Goal: Task Accomplishment & Management: Complete application form

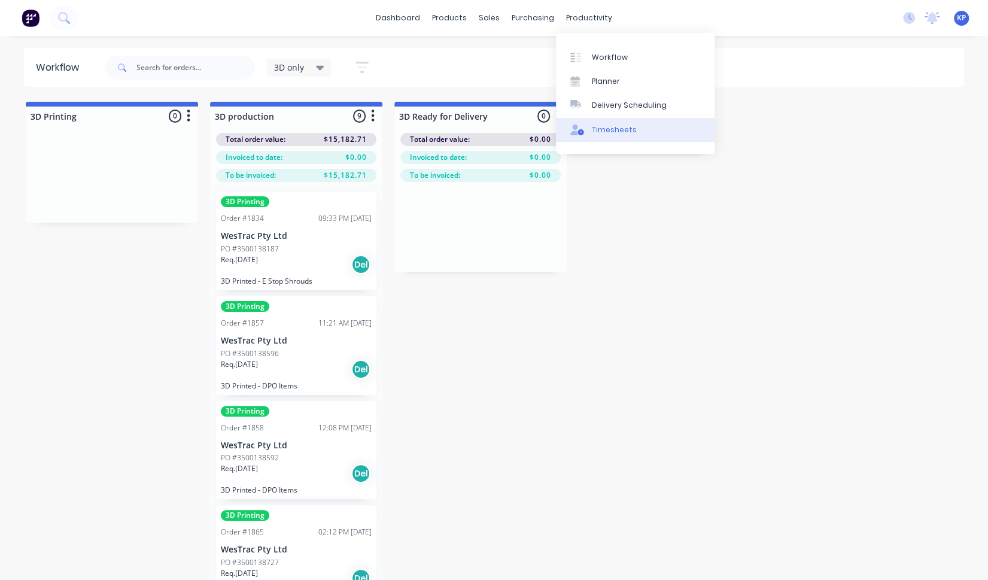
click at [603, 132] on div "Timesheets" at bounding box center [614, 129] width 45 height 11
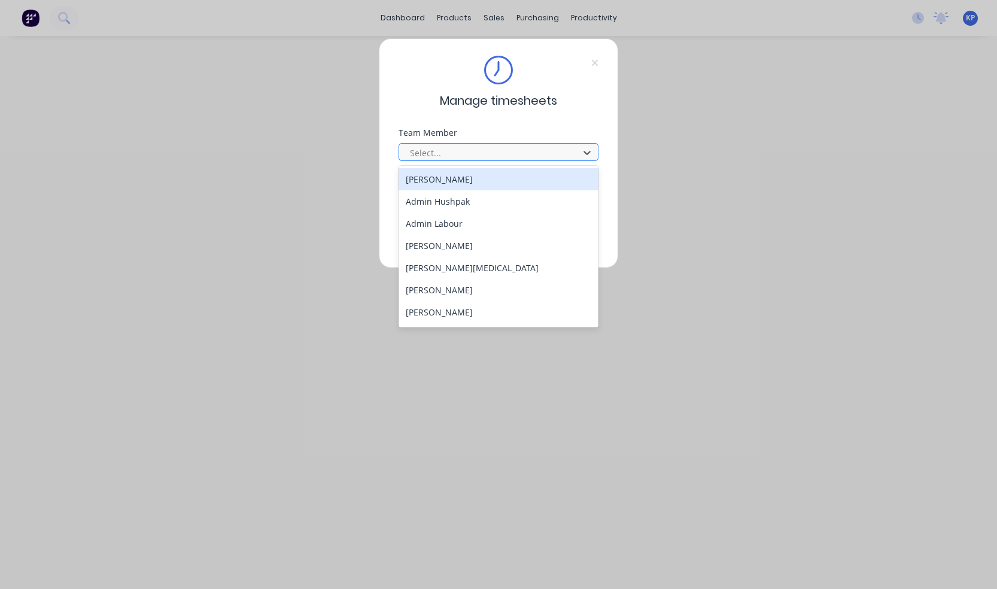
click at [480, 153] on div at bounding box center [491, 152] width 164 height 15
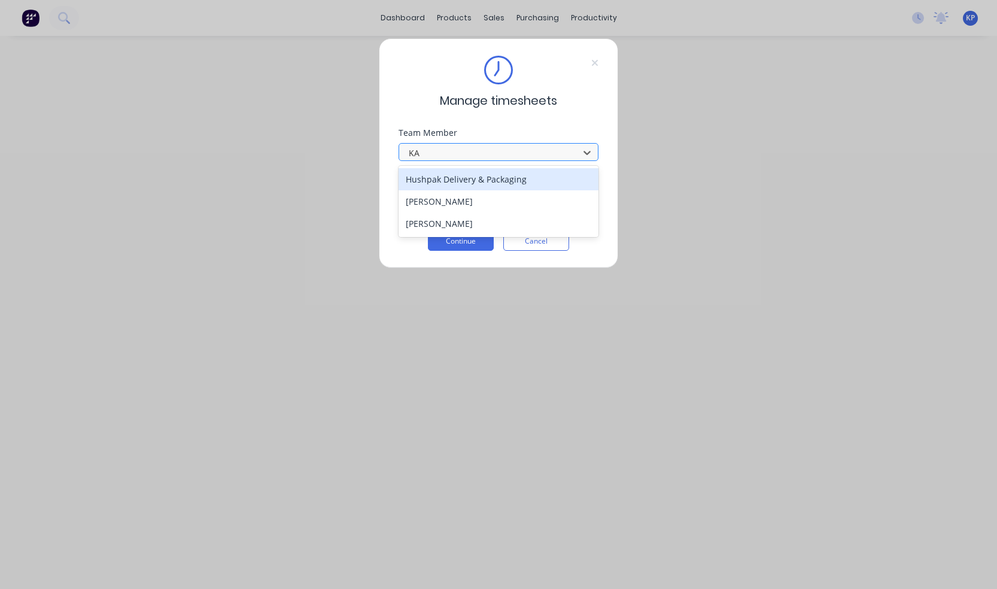
type input "KAL"
click at [481, 173] on div "[PERSON_NAME]" at bounding box center [498, 179] width 200 height 22
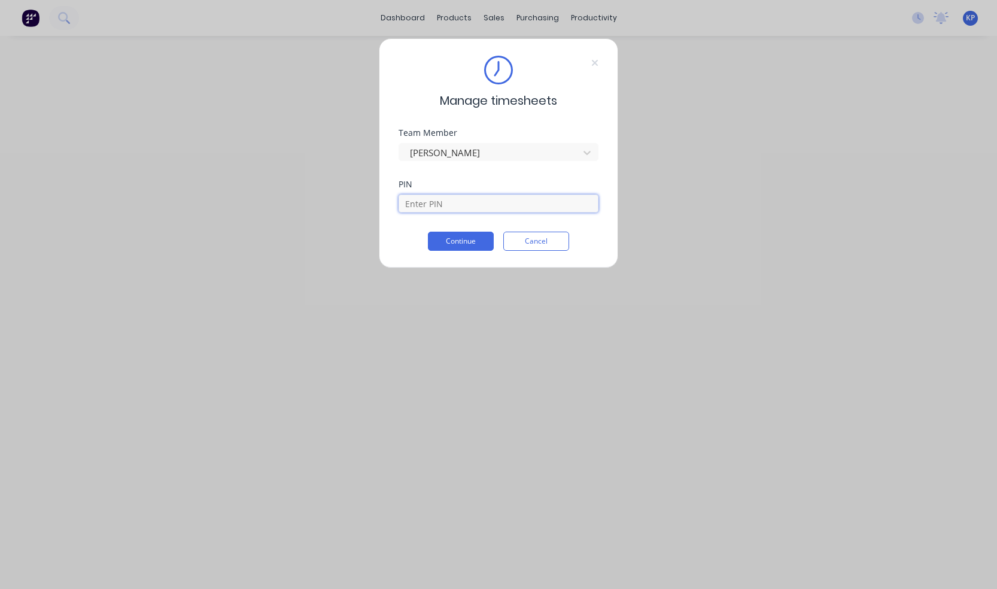
drag, startPoint x: 473, startPoint y: 200, endPoint x: 472, endPoint y: 206, distance: 6.0
click at [473, 203] on input at bounding box center [498, 203] width 200 height 18
type input "8990"
click at [476, 246] on button "Continue" at bounding box center [461, 241] width 66 height 19
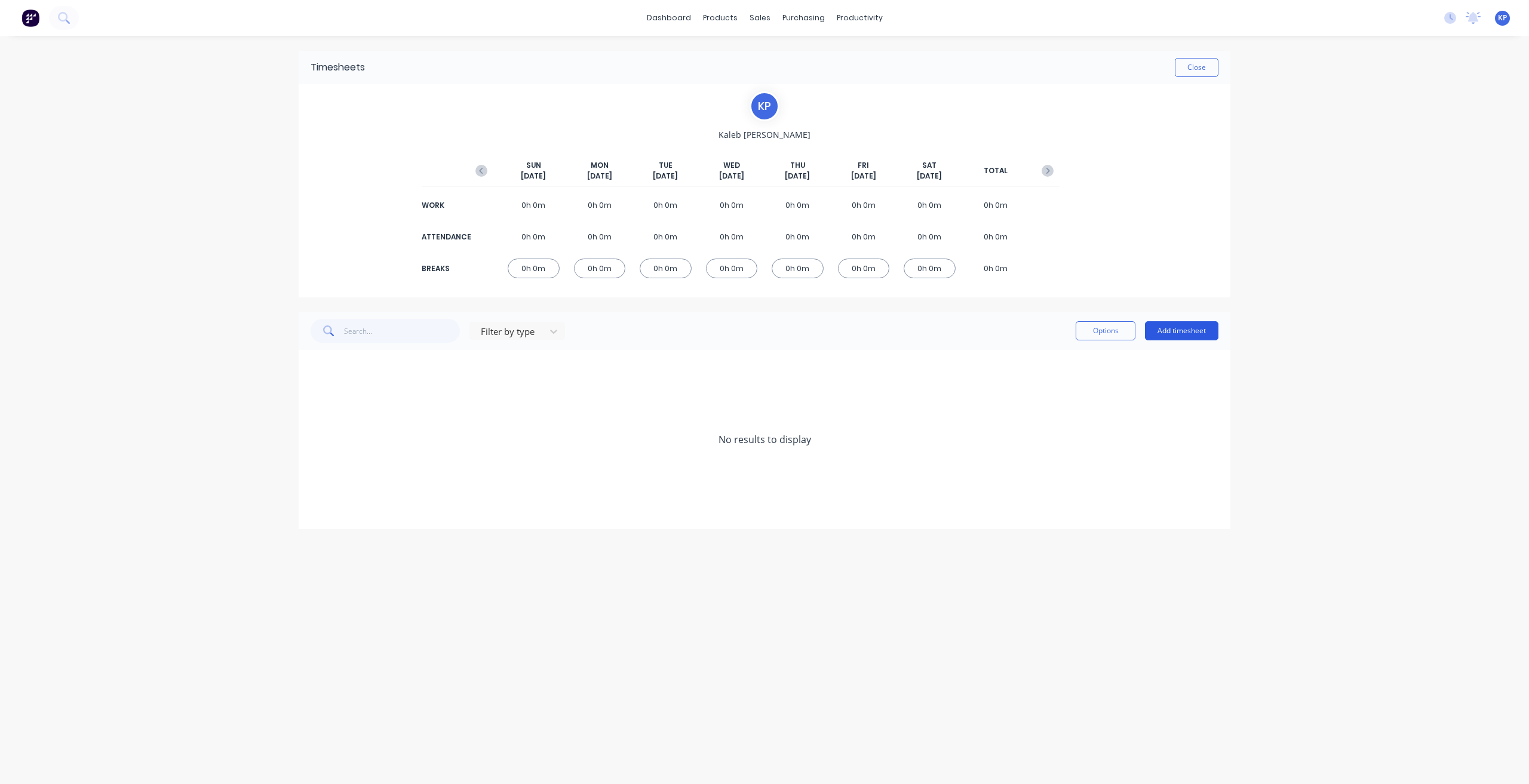
click at [994, 329] on button "Add timesheet" at bounding box center [1182, 330] width 74 height 19
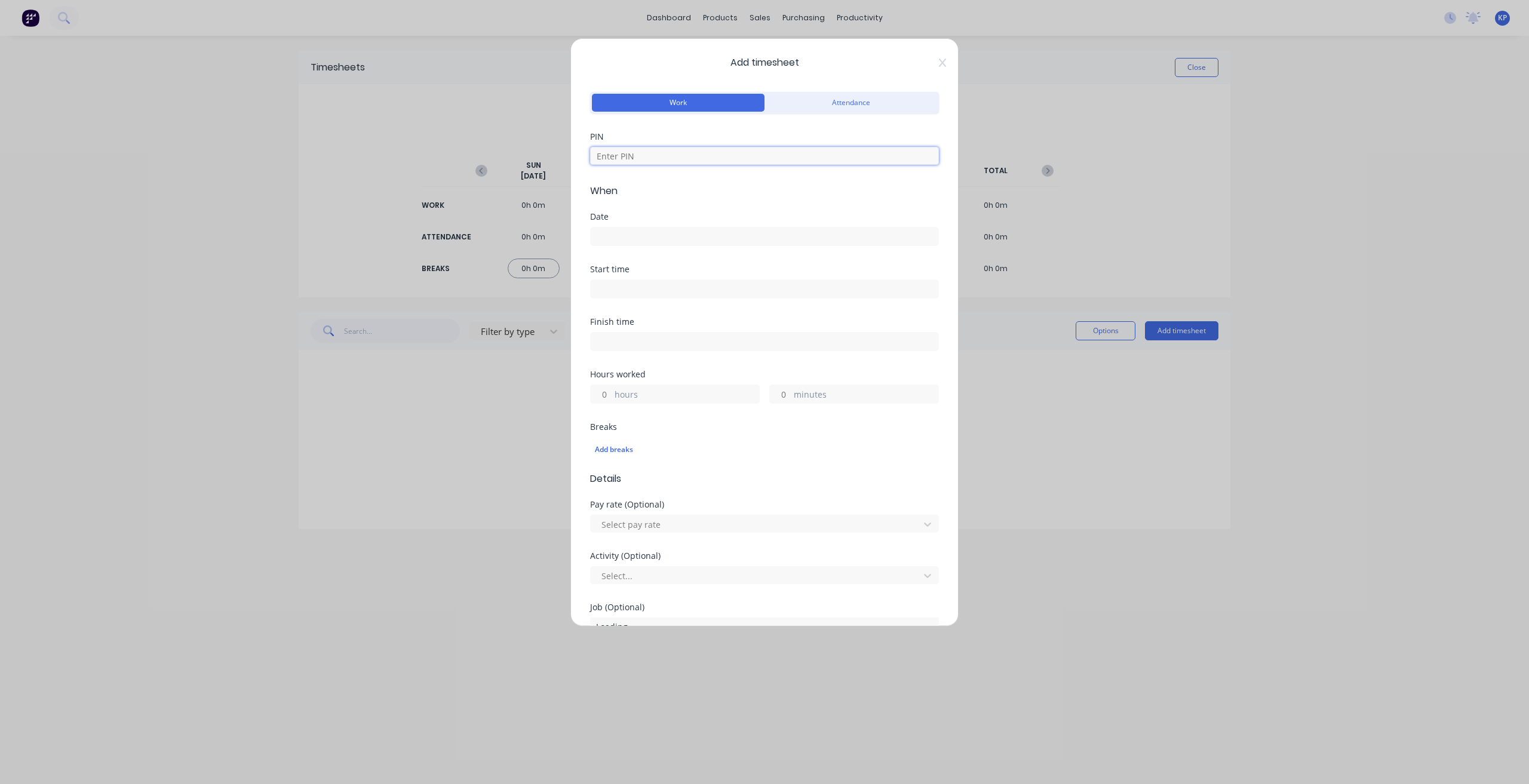
click at [702, 154] on input at bounding box center [764, 156] width 348 height 18
type input "8990"
click at [651, 238] on input at bounding box center [764, 236] width 347 height 18
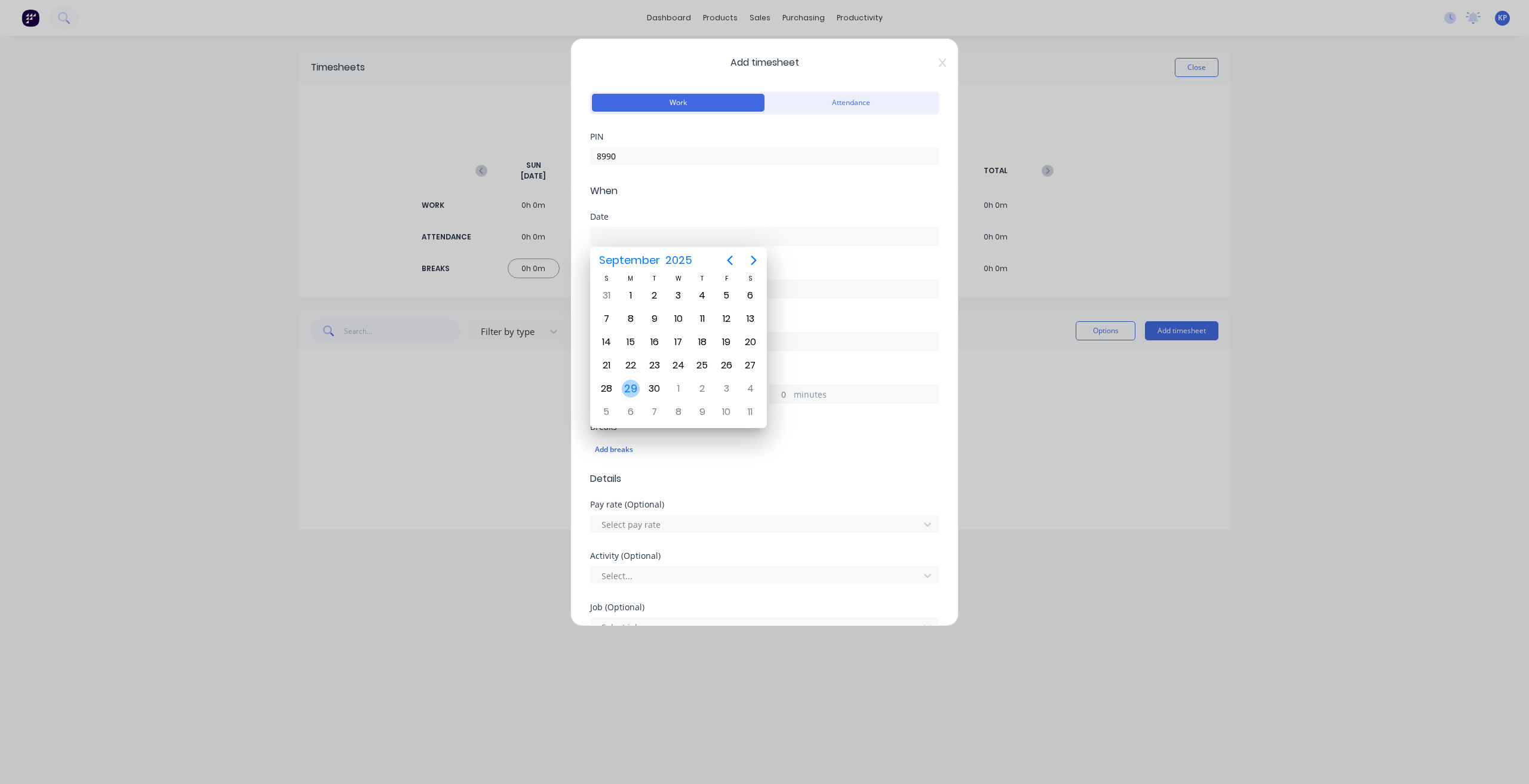
click at [625, 387] on div "29" at bounding box center [631, 389] width 18 height 18
type input "[DATE]"
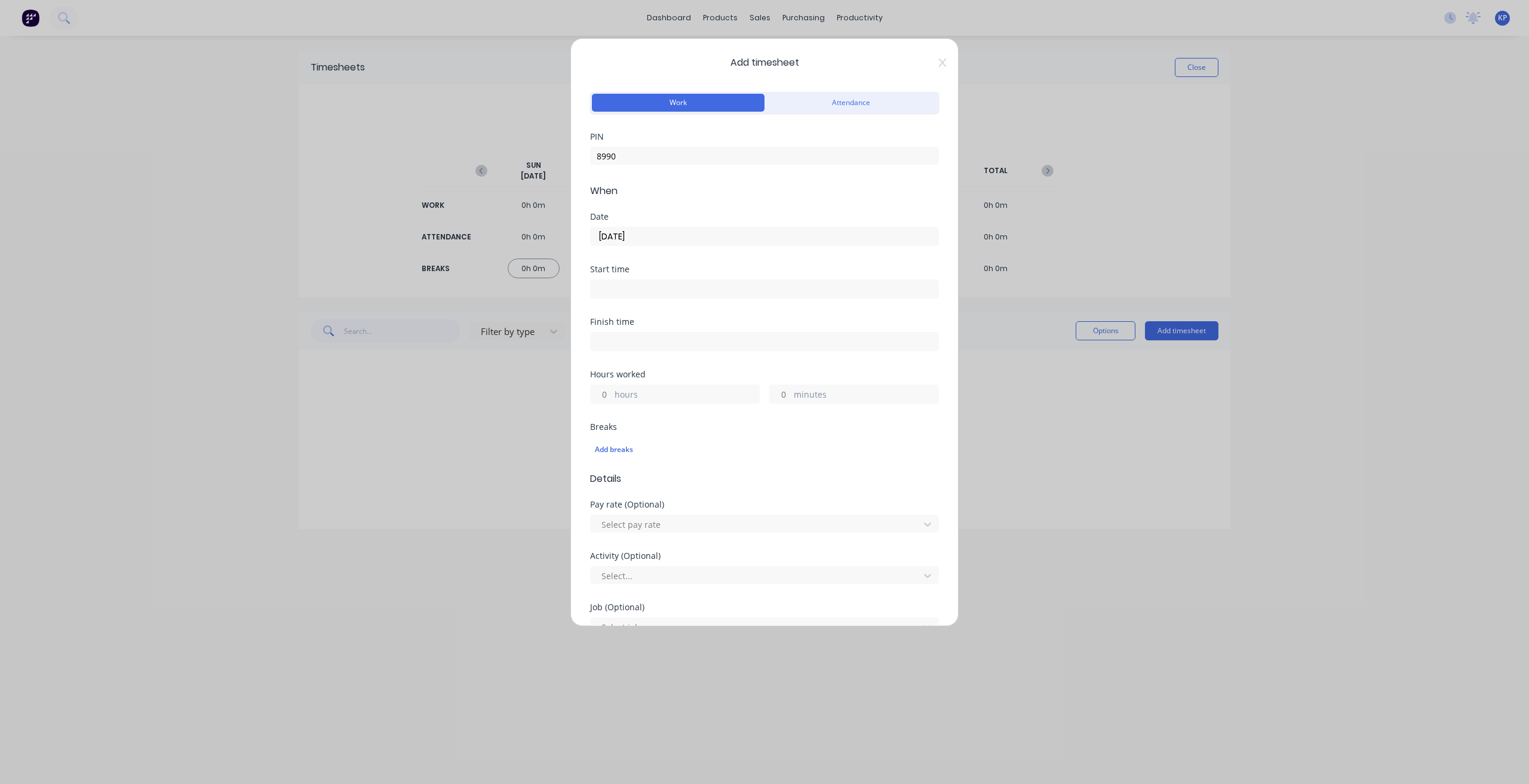
drag, startPoint x: 639, startPoint y: 286, endPoint x: 639, endPoint y: 292, distance: 6.0
click at [639, 287] on input at bounding box center [764, 289] width 347 height 18
type input "06:30 AM"
click at [794, 356] on div "Finish time" at bounding box center [764, 343] width 348 height 53
click at [712, 336] on input at bounding box center [764, 341] width 347 height 18
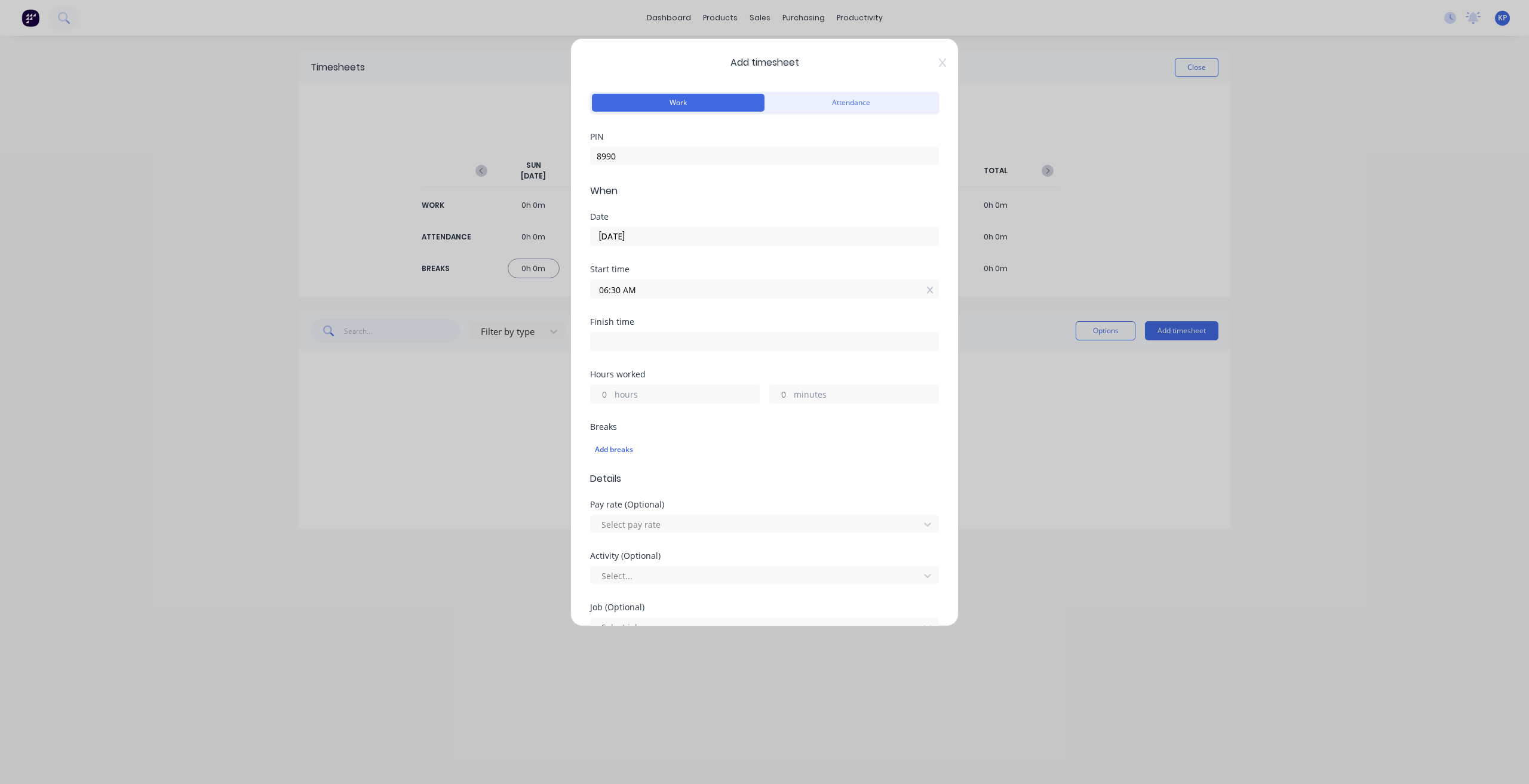
type input "11:09 AM"
type input "4"
type input "39"
type input "07:09 AM"
type input "0"
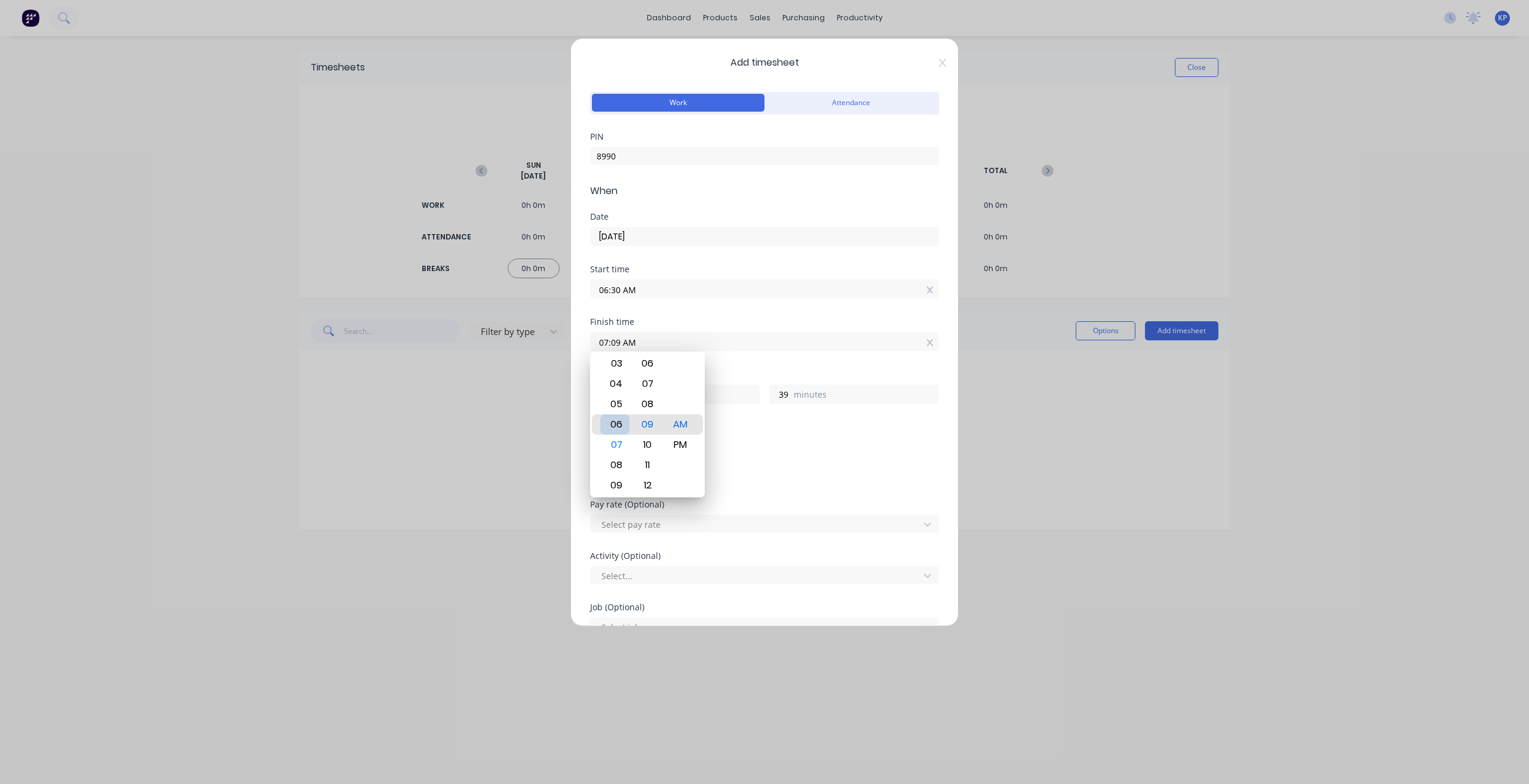
type input "06:09 AM"
type input "23"
type input "07:09 AM"
type input "0"
type input "07:14 AM"
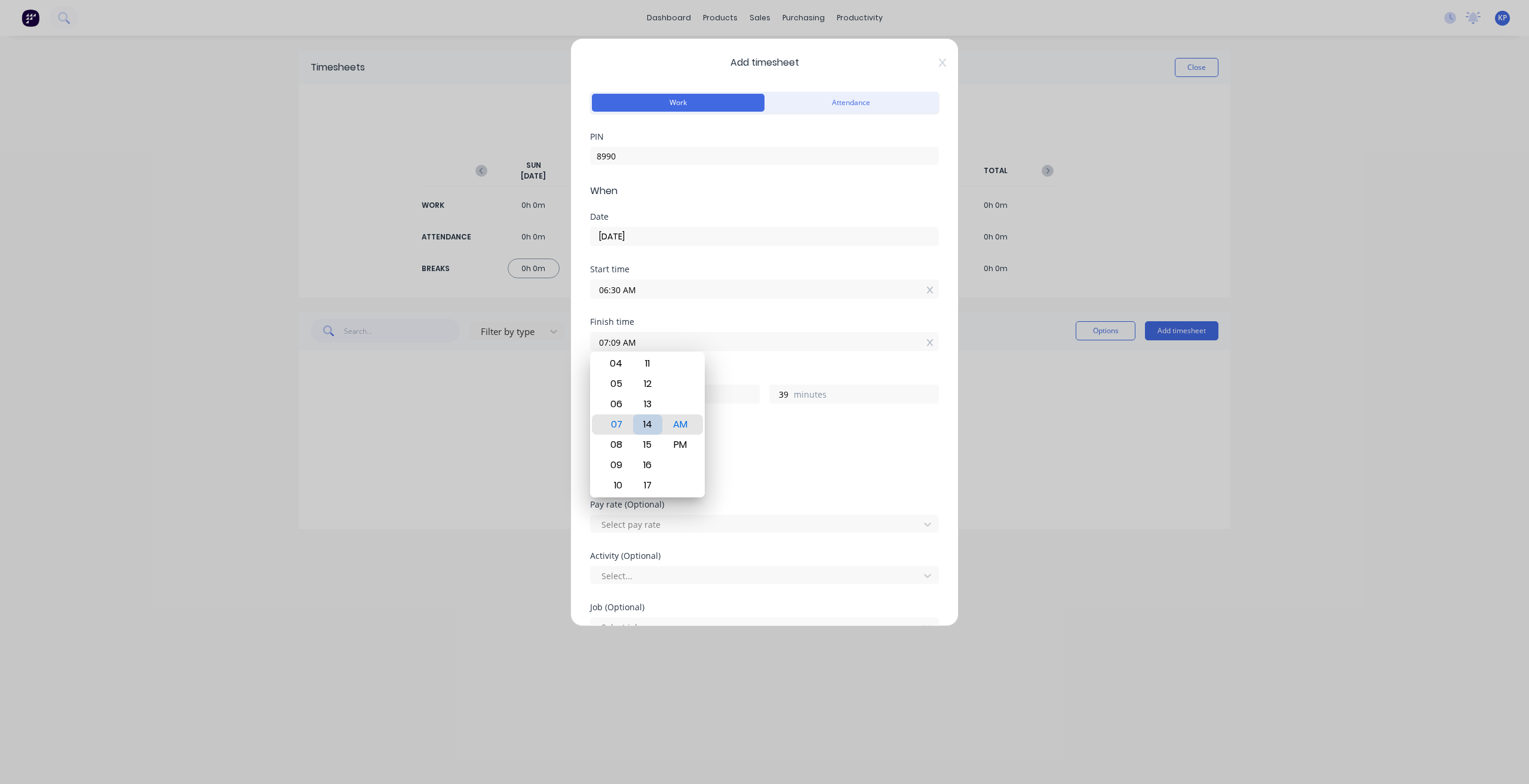
type input "44"
type input "07:18 AM"
type input "48"
type input "07:22 AM"
type input "52"
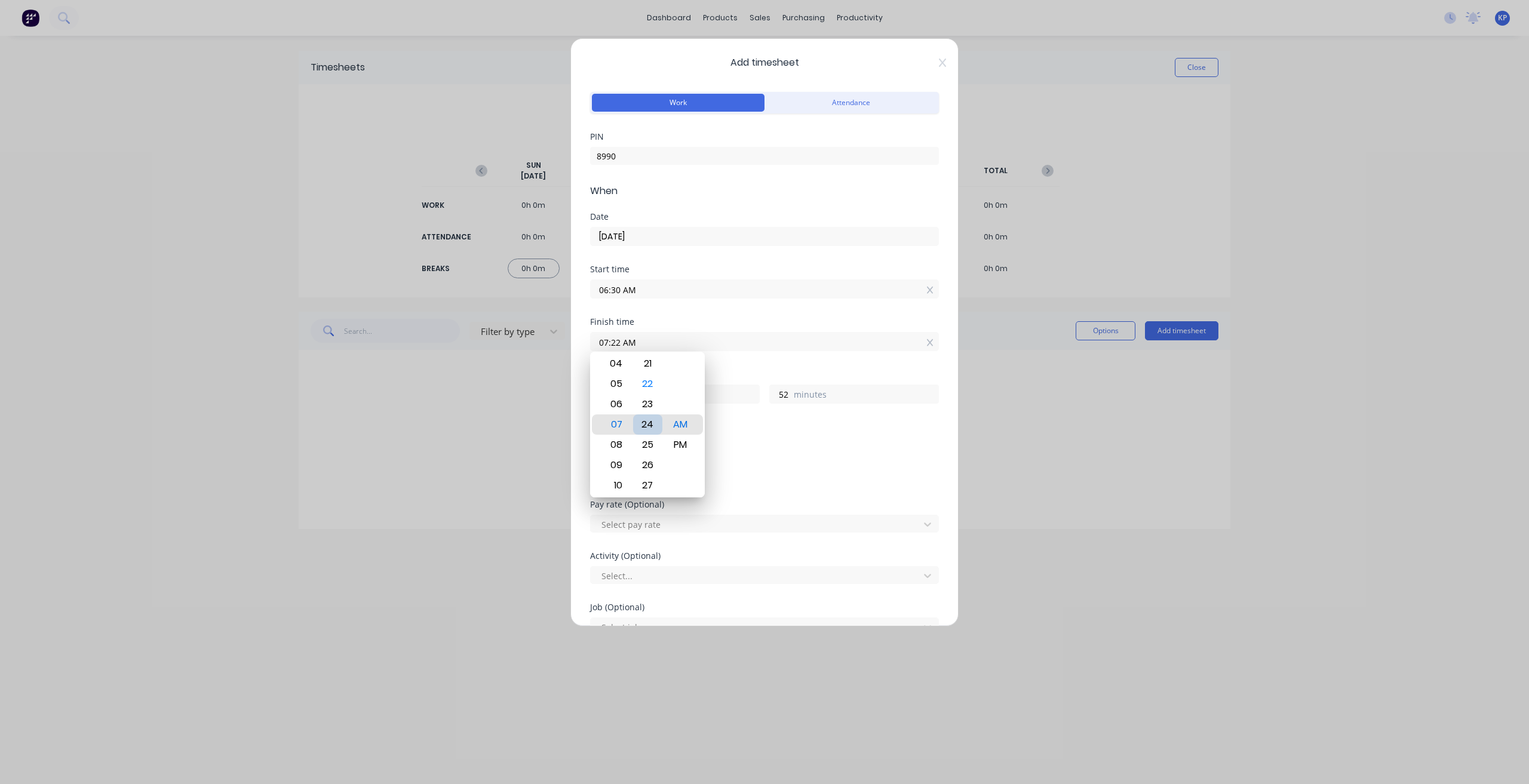
type input "07:25 AM"
type input "55"
type input "07:30 AM"
type input "1"
type input "0"
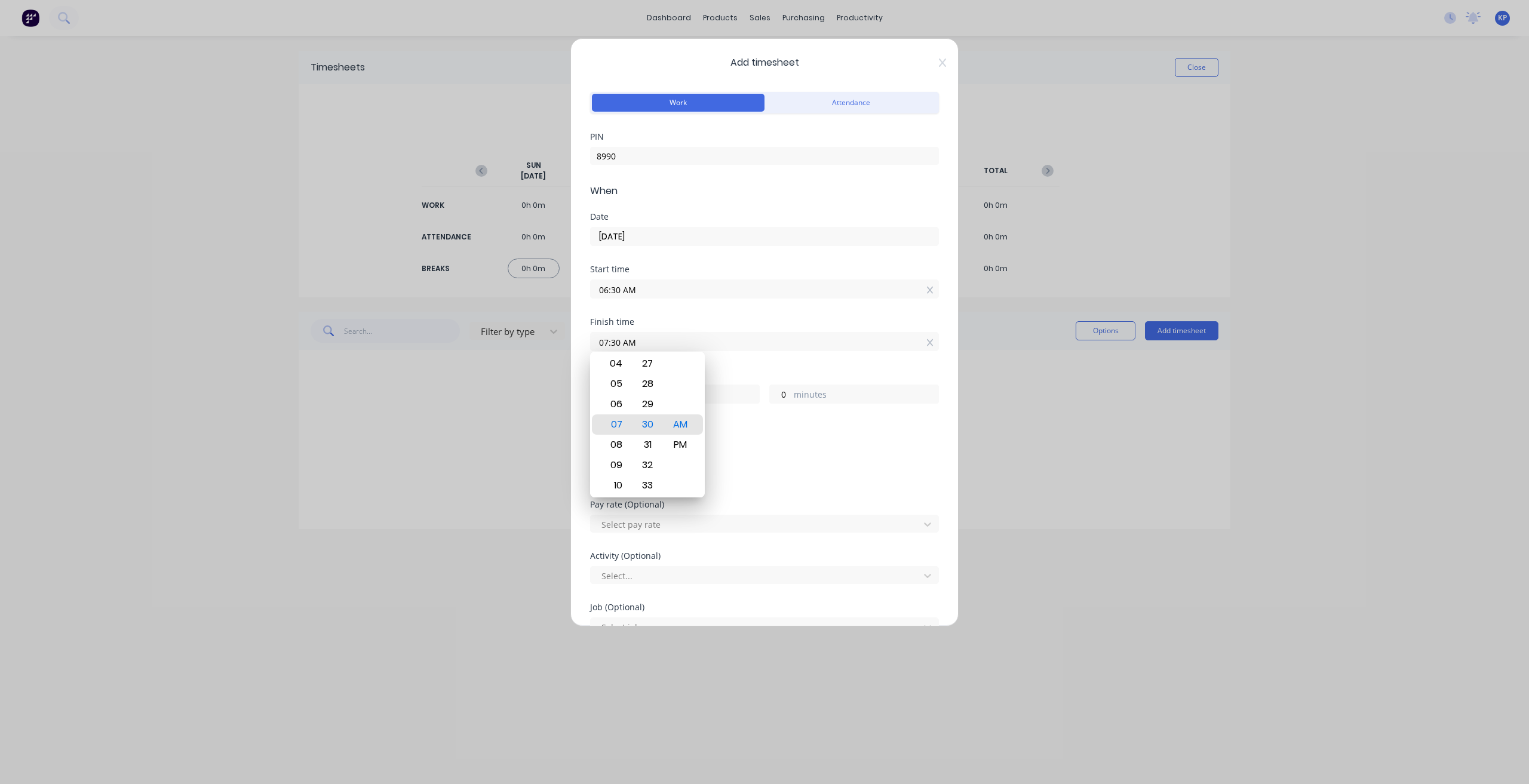
click at [764, 426] on div "Breaks" at bounding box center [764, 427] width 348 height 8
click at [699, 527] on div at bounding box center [757, 524] width 313 height 15
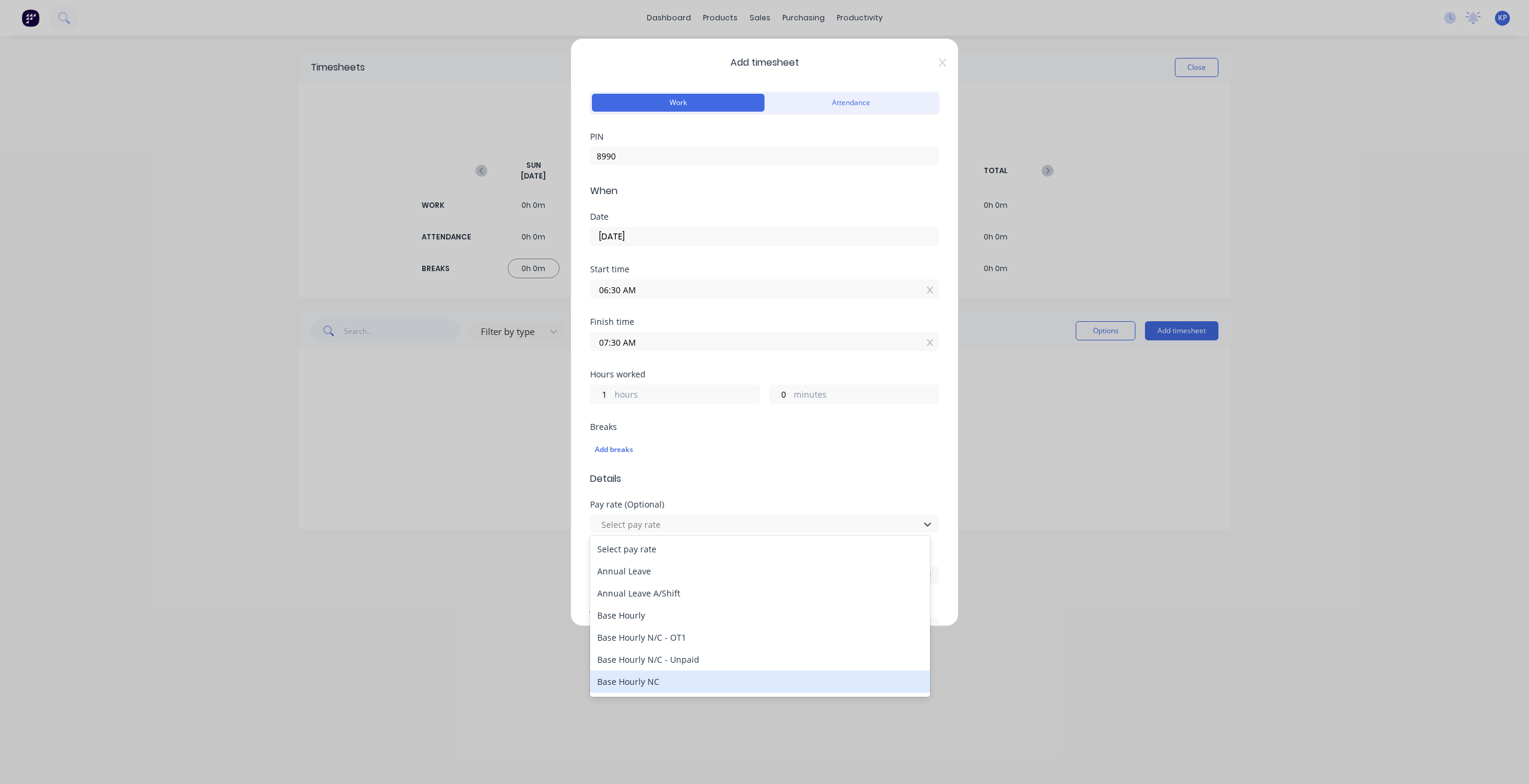
click at [656, 587] on div "Base Hourly NC" at bounding box center [760, 681] width 339 height 22
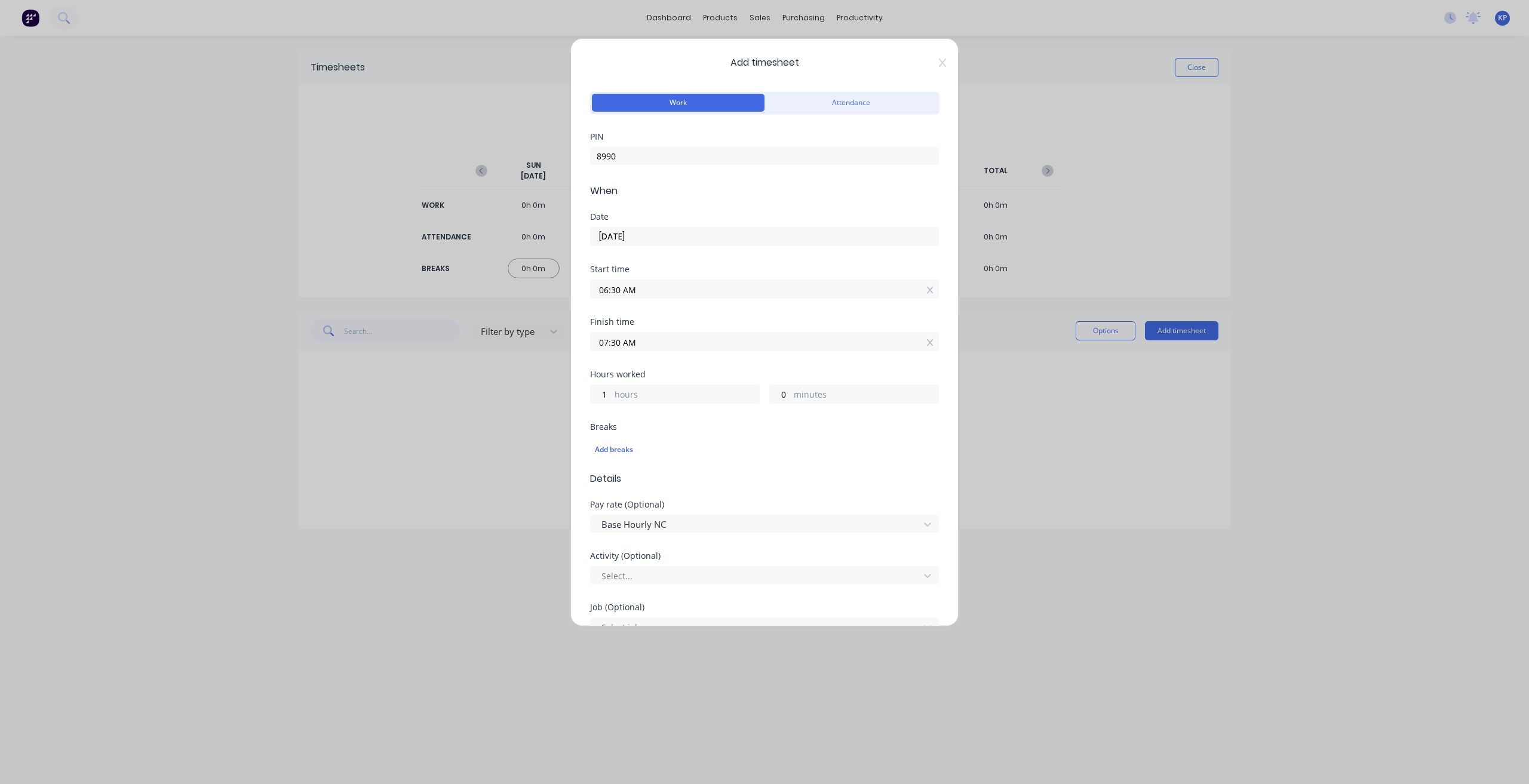
scroll to position [238, 0]
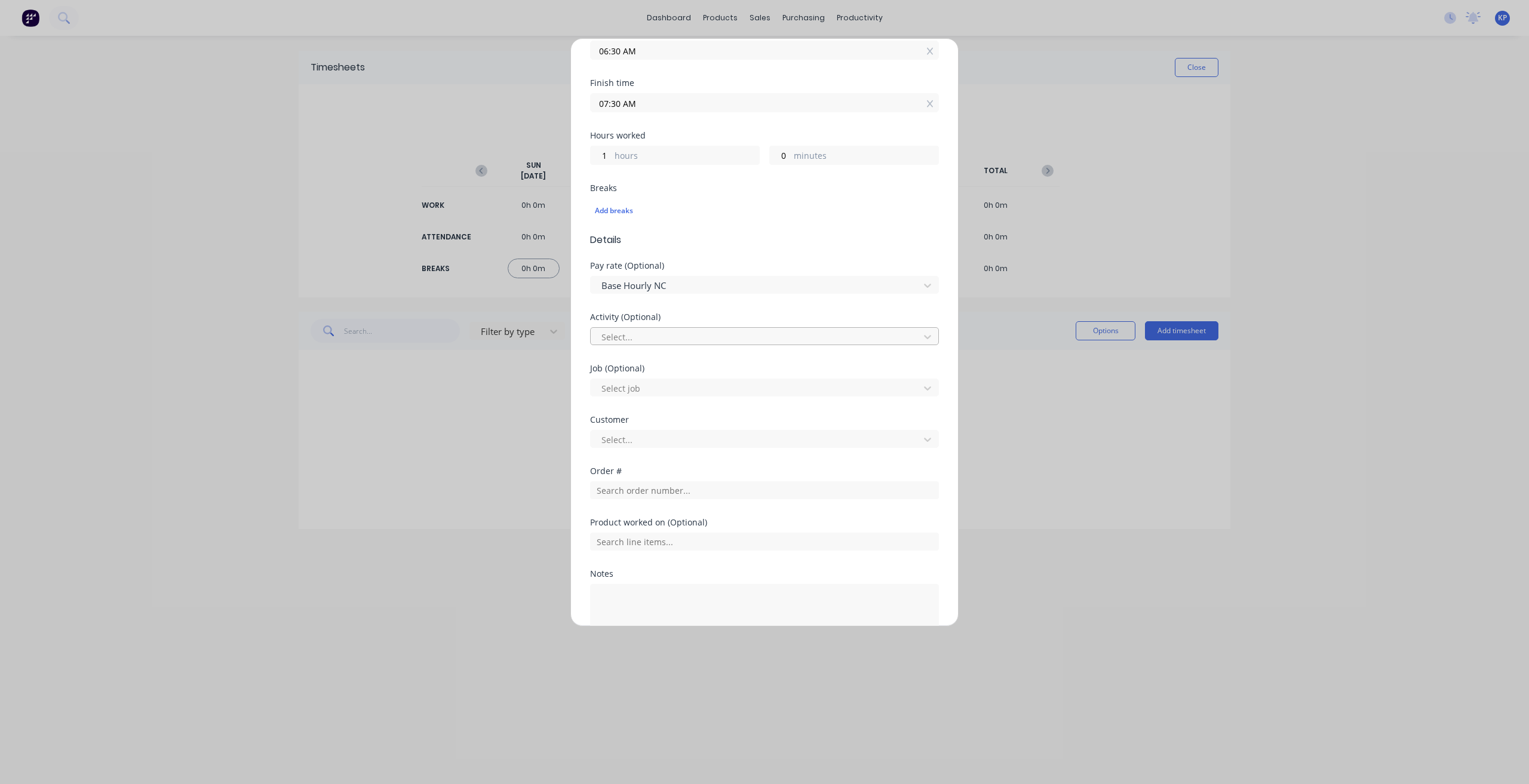
click at [689, 331] on div at bounding box center [757, 336] width 313 height 15
click at [679, 462] on div "General Admin" at bounding box center [760, 456] width 339 height 22
click at [668, 438] on div at bounding box center [757, 439] width 313 height 15
type input "HUsh"
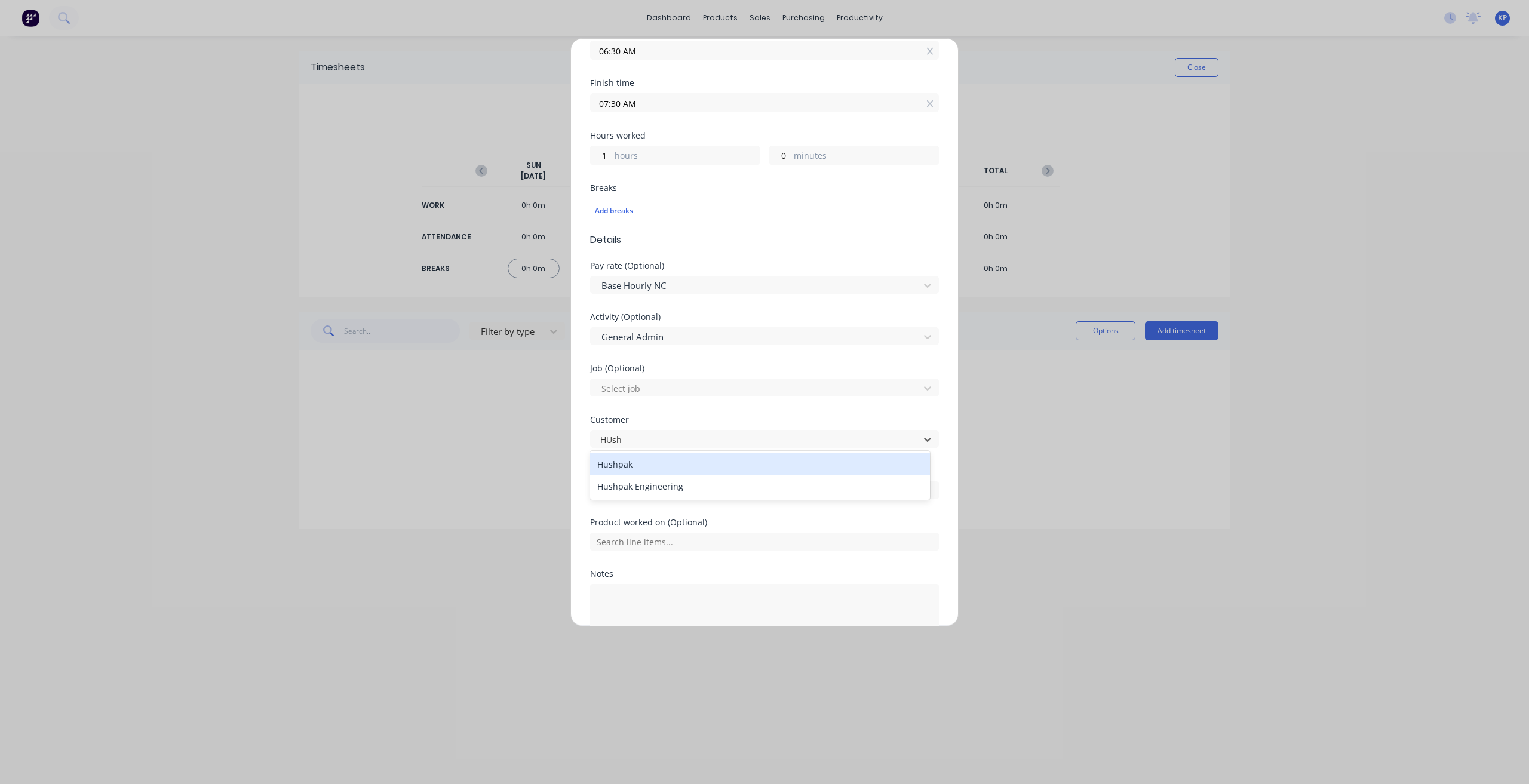
click at [659, 464] on div "Hushpak" at bounding box center [760, 464] width 339 height 22
click at [659, 587] on textarea at bounding box center [764, 614] width 348 height 63
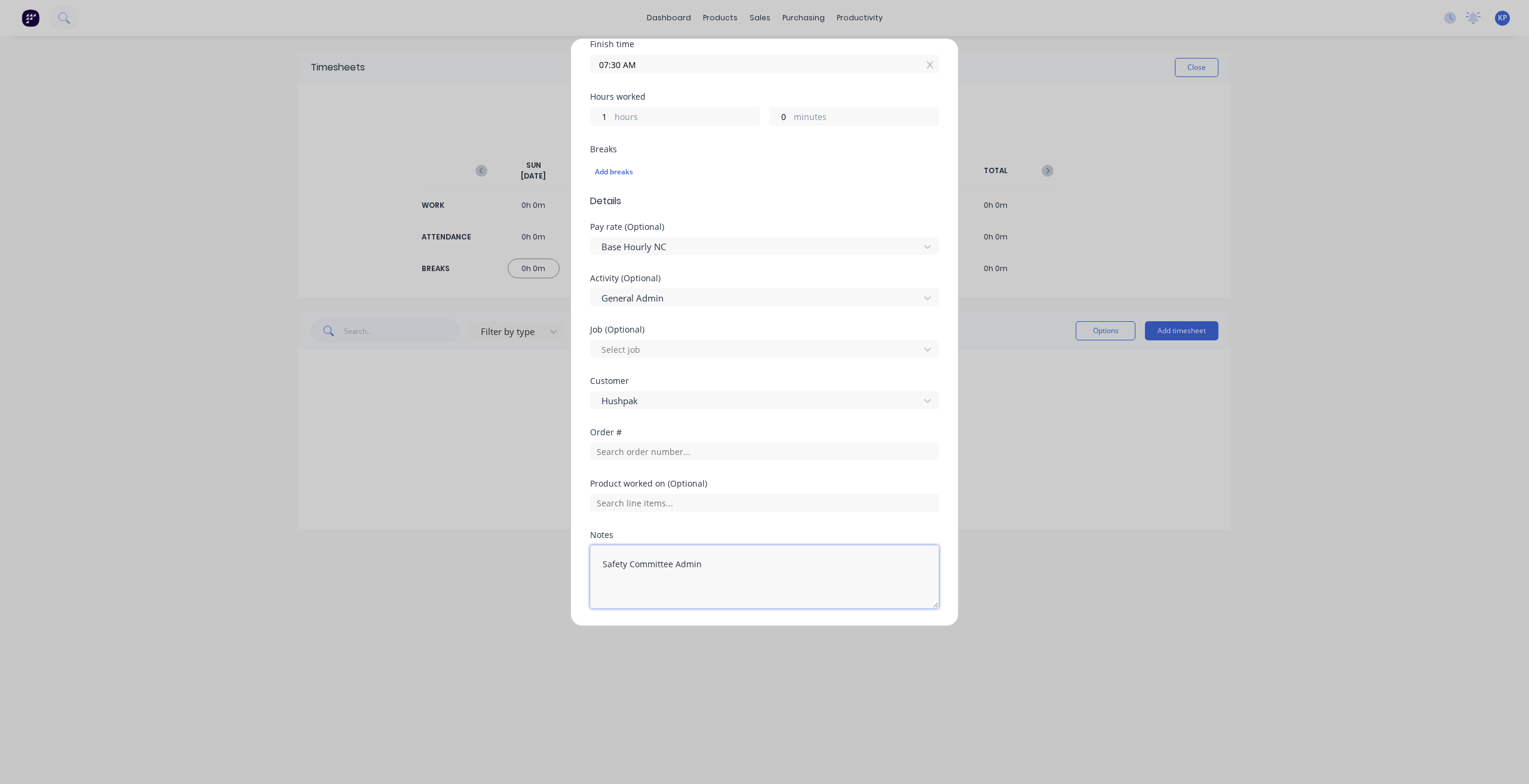
scroll to position [313, 0]
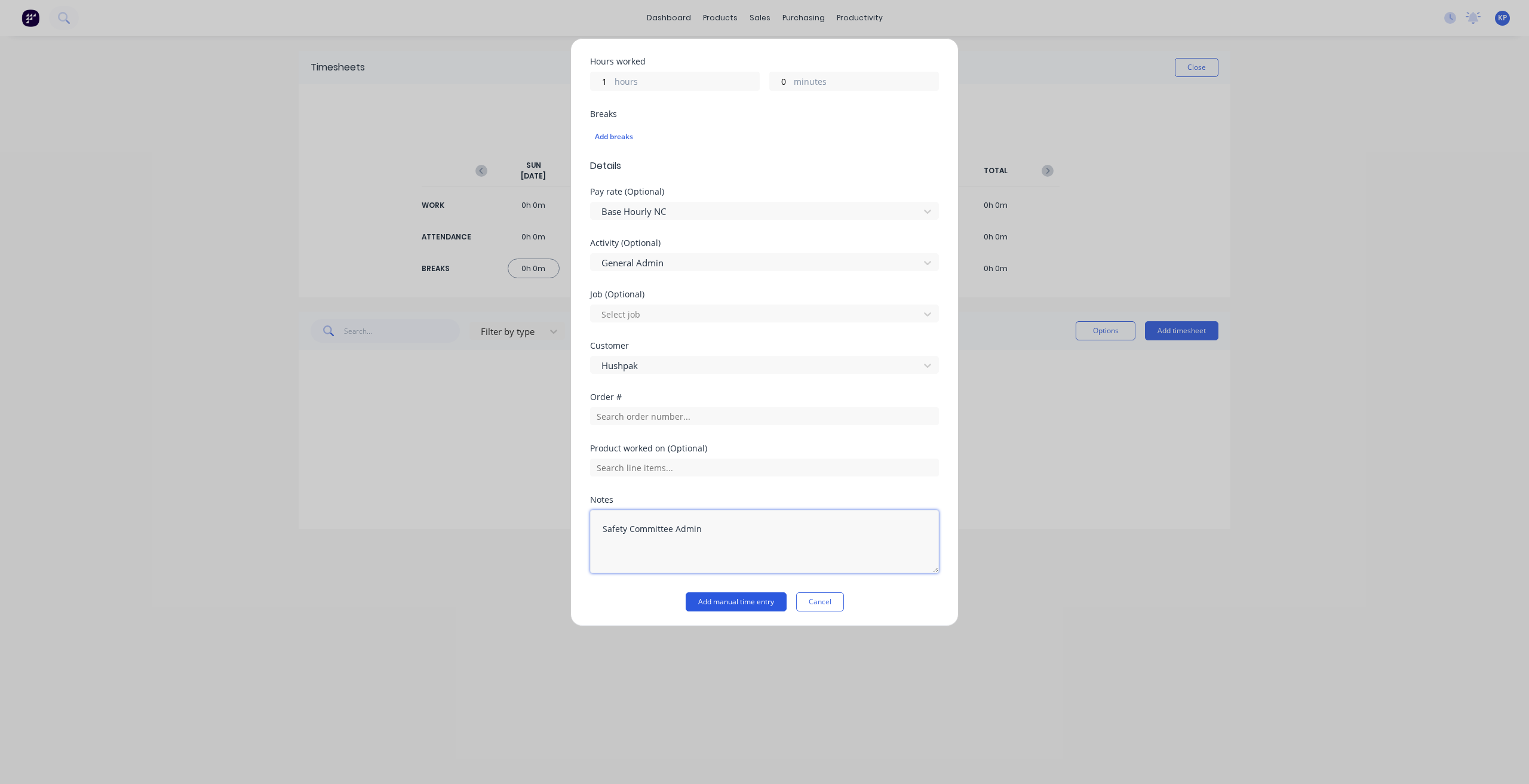
type textarea "Safety Committee Admin"
click at [742, 587] on button "Add manual time entry" at bounding box center [736, 601] width 101 height 19
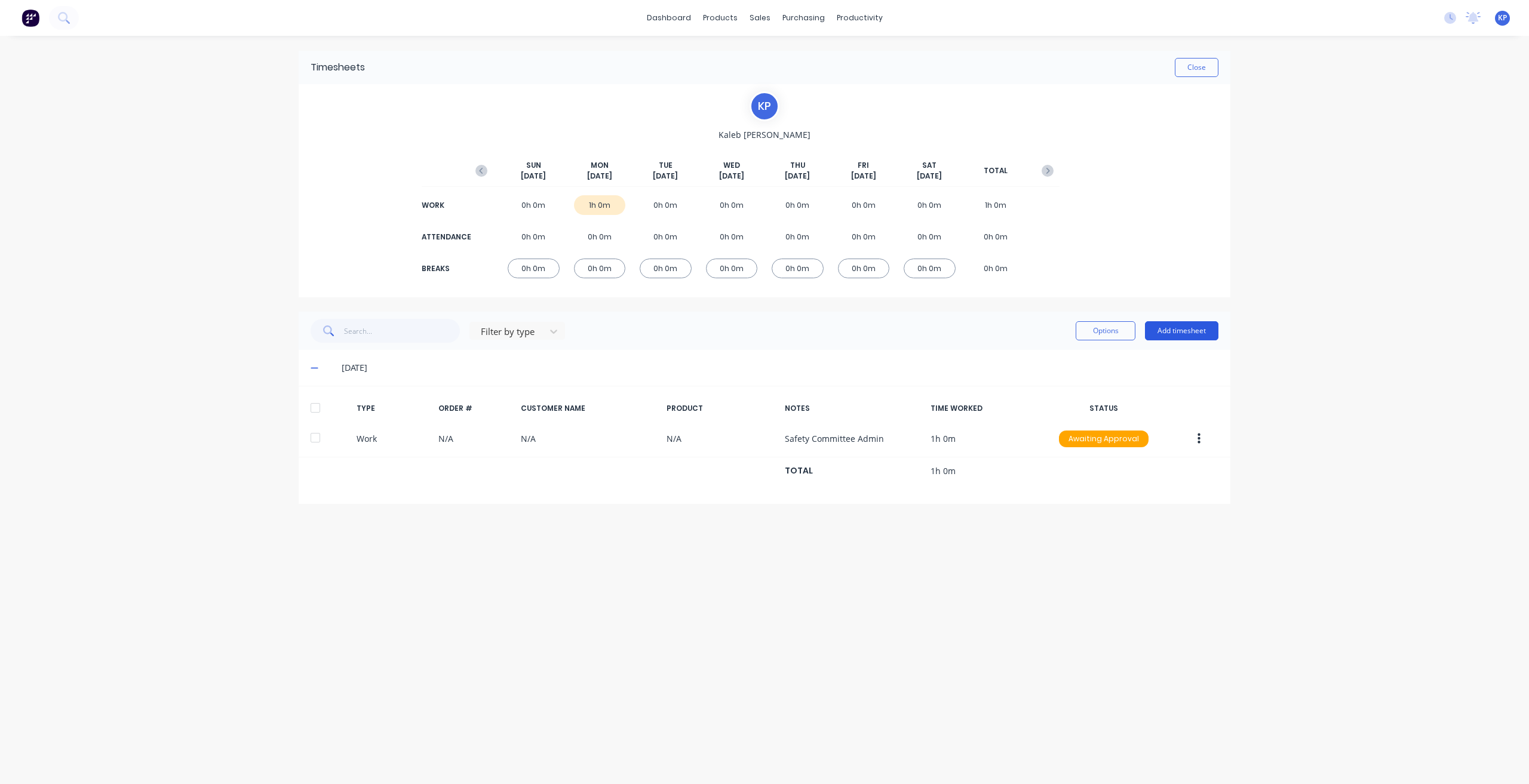
click at [994, 332] on button "Add timesheet" at bounding box center [1182, 330] width 74 height 19
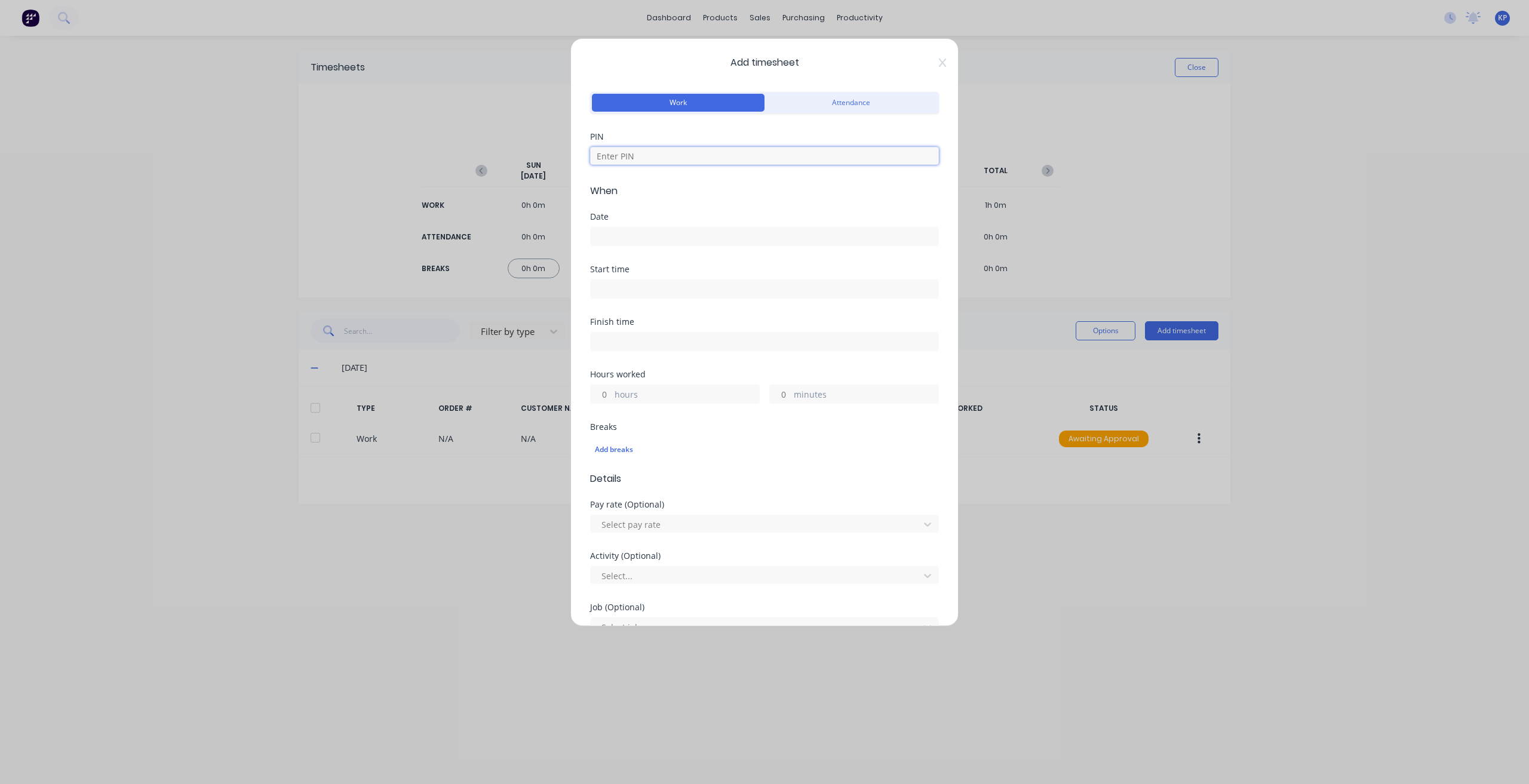
drag, startPoint x: 648, startPoint y: 155, endPoint x: 640, endPoint y: 165, distance: 12.8
click at [646, 156] on input at bounding box center [764, 156] width 348 height 18
type input "8990"
click at [640, 241] on input at bounding box center [764, 236] width 347 height 18
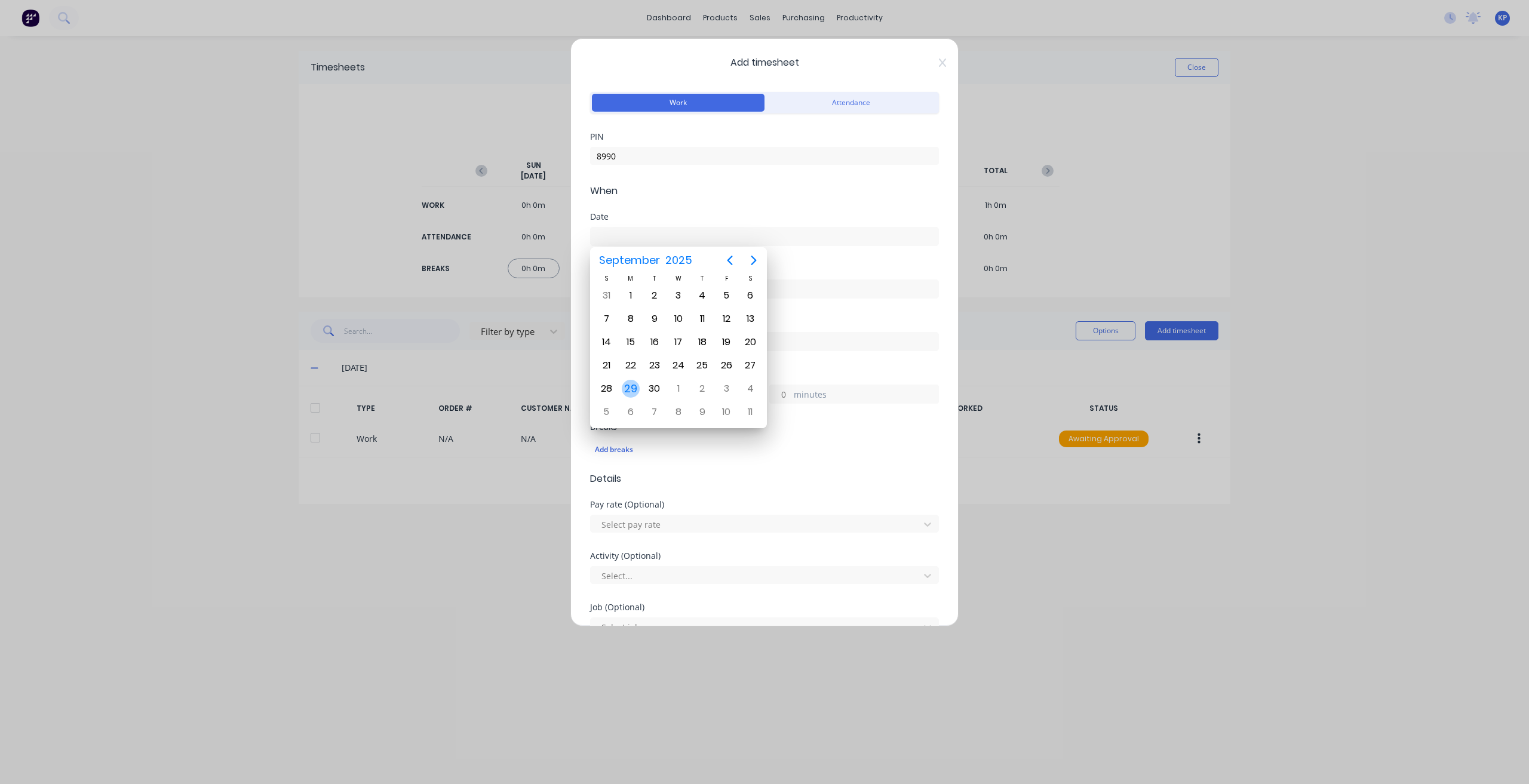
click at [637, 386] on div "29" at bounding box center [631, 389] width 18 height 18
type input "[DATE]"
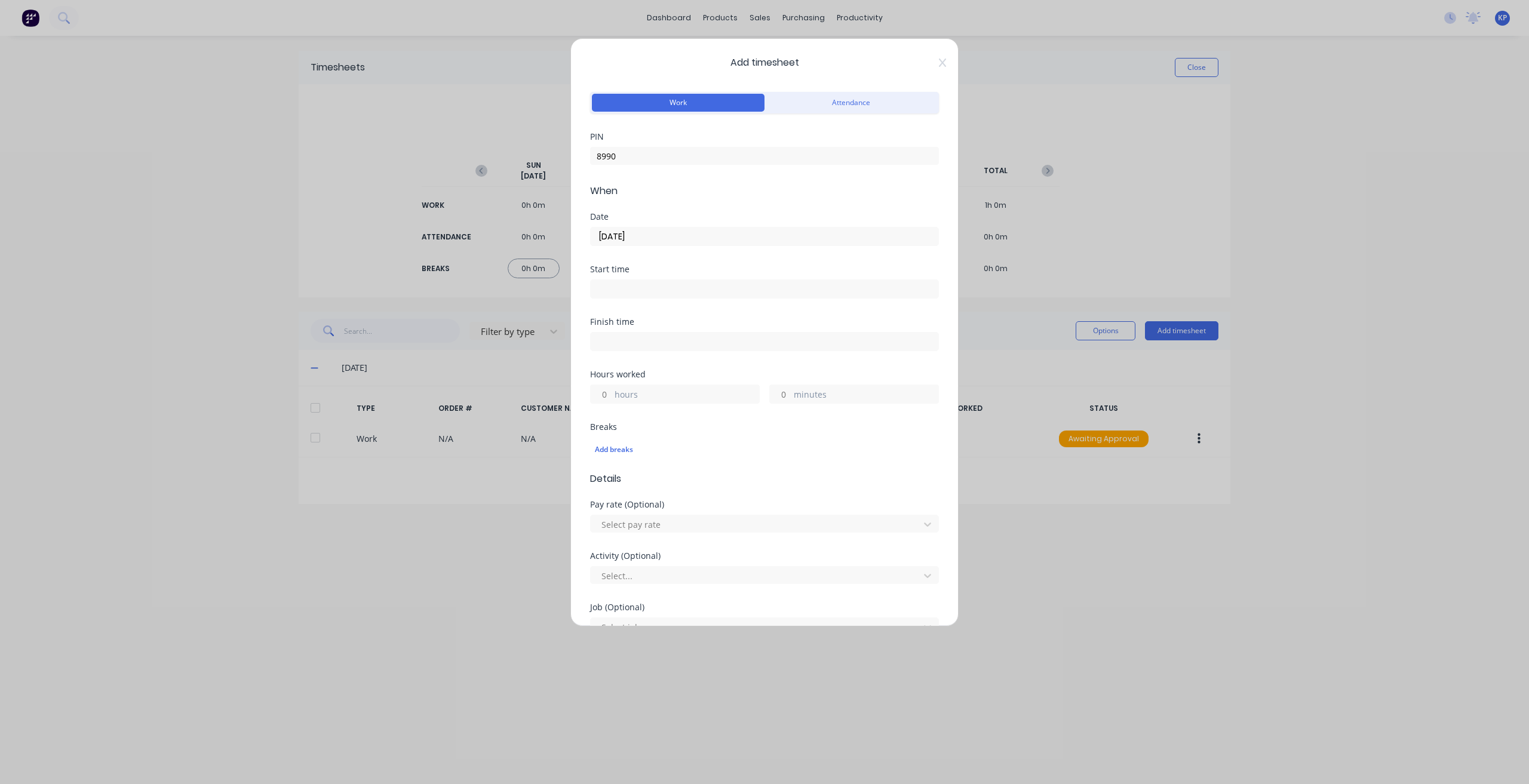
click at [639, 298] on div "Start time" at bounding box center [764, 291] width 348 height 53
click at [639, 287] on input at bounding box center [764, 289] width 347 height 18
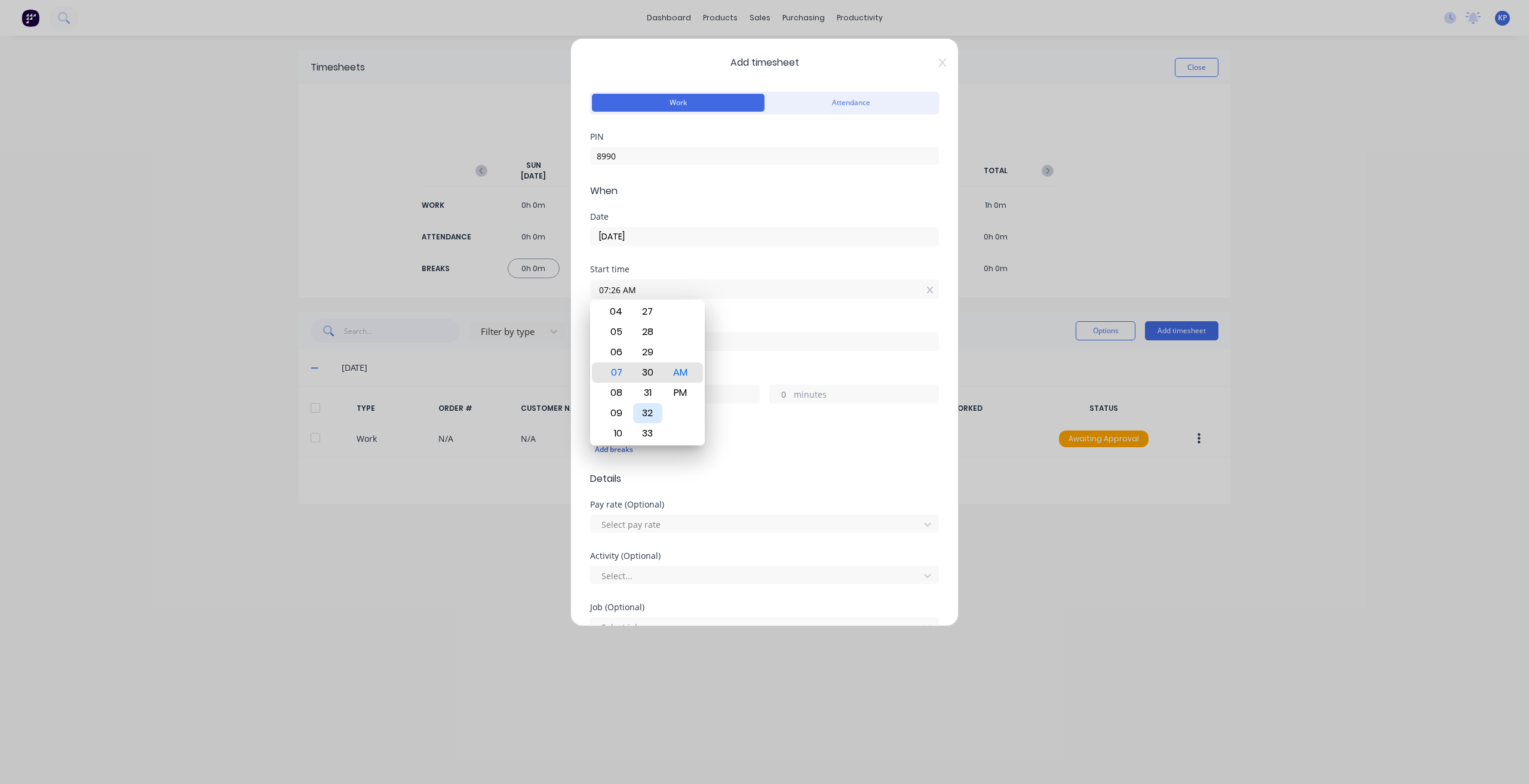
type input "07:30 AM"
click at [759, 348] on input at bounding box center [764, 341] width 347 height 18
type input "11:10 AM"
type input "3"
type input "40"
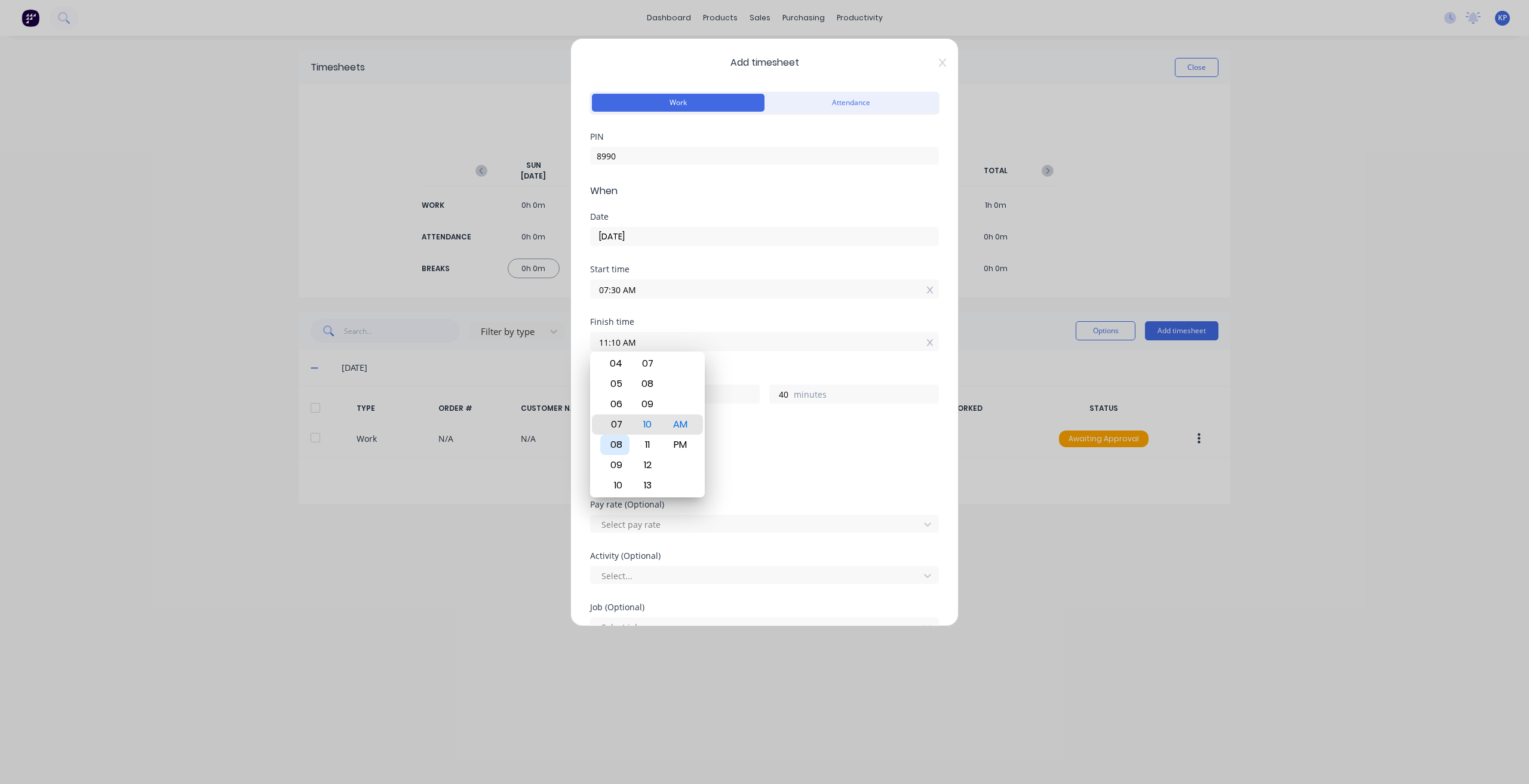
type input "07:10 AM"
type input "23"
type input "08:10 AM"
type input "0"
type input "08:14 AM"
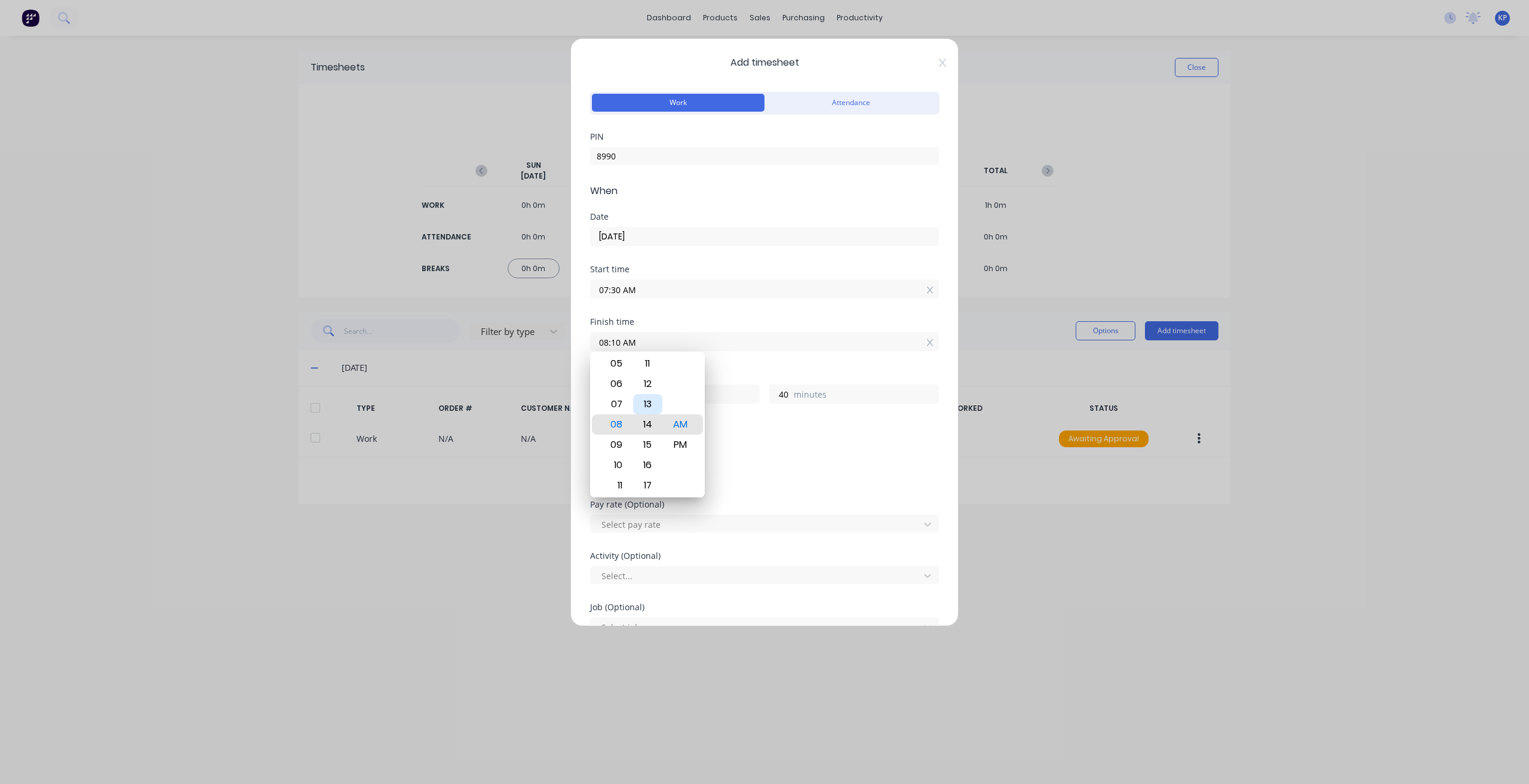
type input "44"
type input "08:18 AM"
type input "48"
type input "08:20 AM"
type input "50"
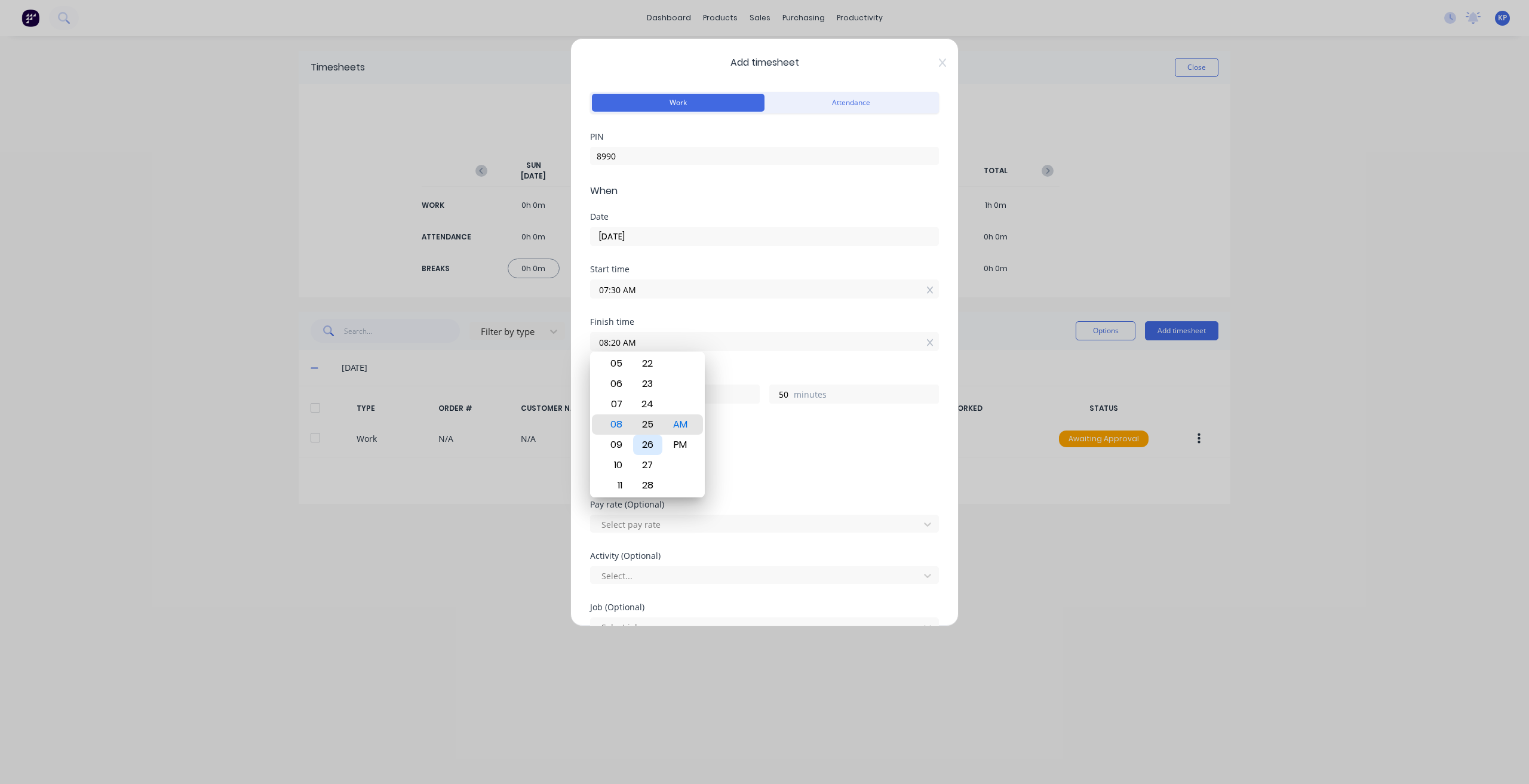
type input "08:25 AM"
type input "55"
type input "08:29 AM"
type input "59"
type input "08:31 AM"
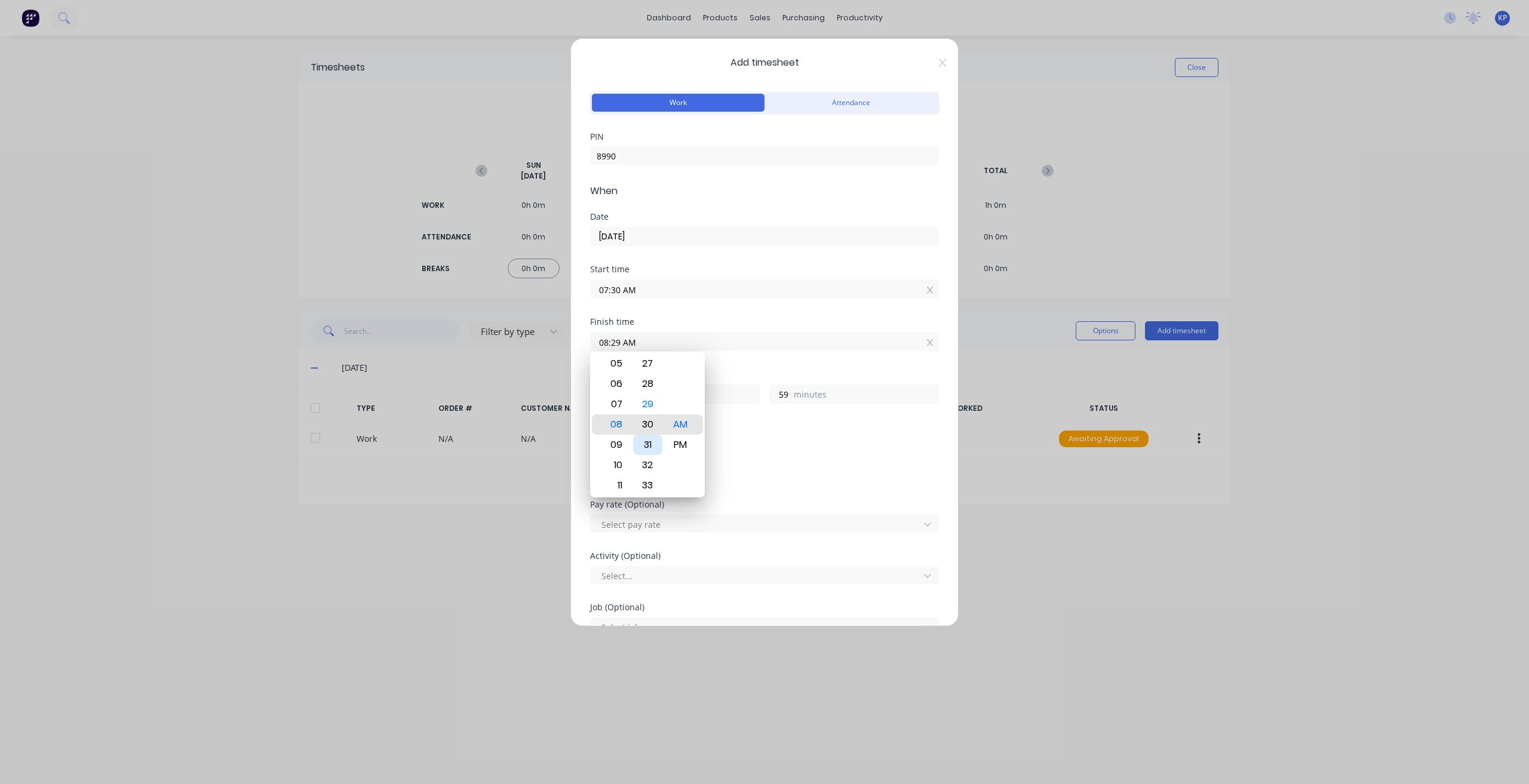
type input "1"
type input "08:30 AM"
type input "0"
click at [770, 444] on div "Add breaks" at bounding box center [764, 450] width 339 height 16
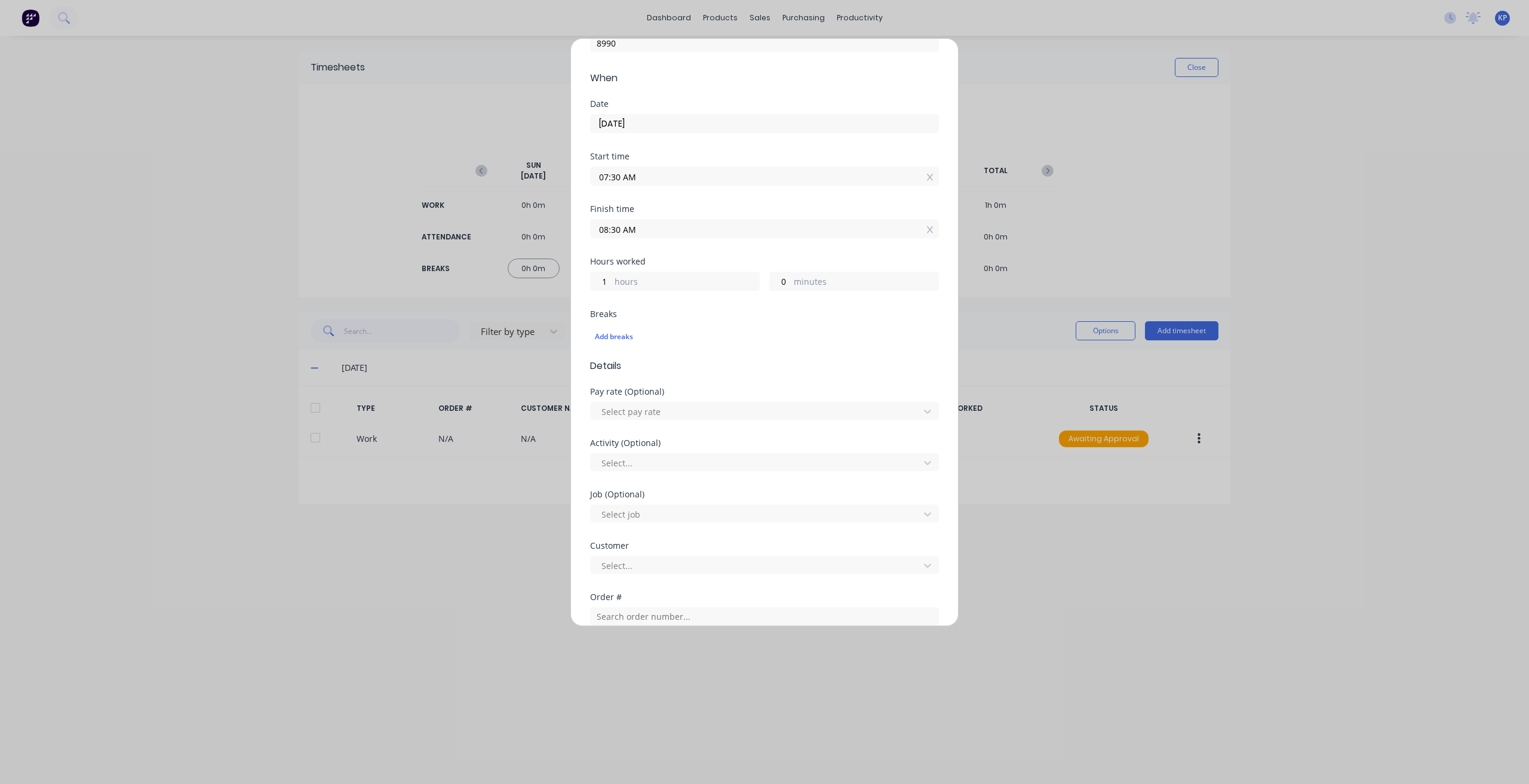
scroll to position [238, 0]
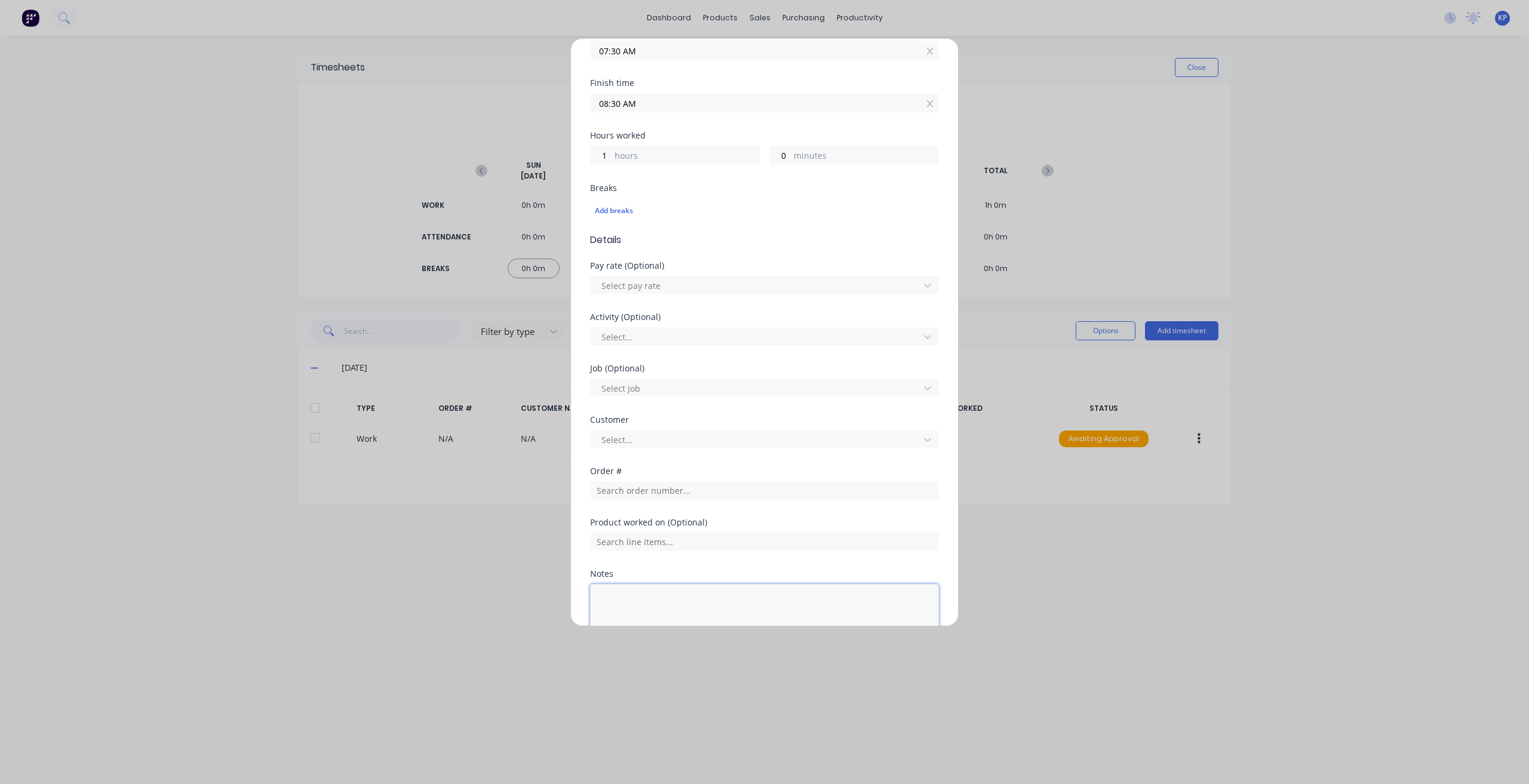
click at [680, 587] on textarea at bounding box center [764, 614] width 348 height 63
type textarea "Bumper Extension"
click at [750, 532] on div at bounding box center [764, 540] width 348 height 21
click at [736, 543] on input "text" at bounding box center [764, 542] width 348 height 18
click at [679, 329] on div at bounding box center [757, 336] width 313 height 15
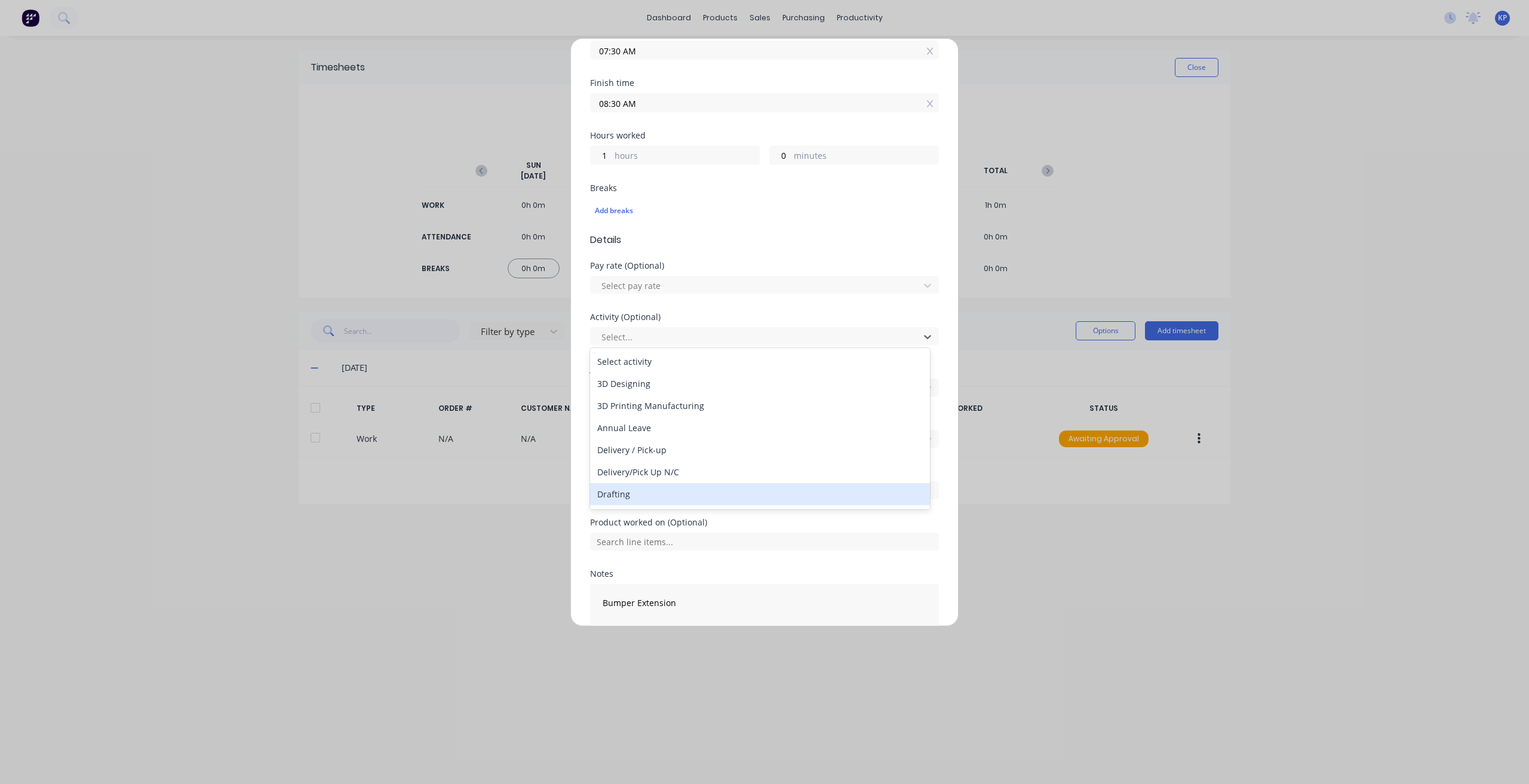
click at [673, 491] on div "Drafting" at bounding box center [760, 494] width 339 height 22
click at [685, 283] on div at bounding box center [757, 285] width 313 height 15
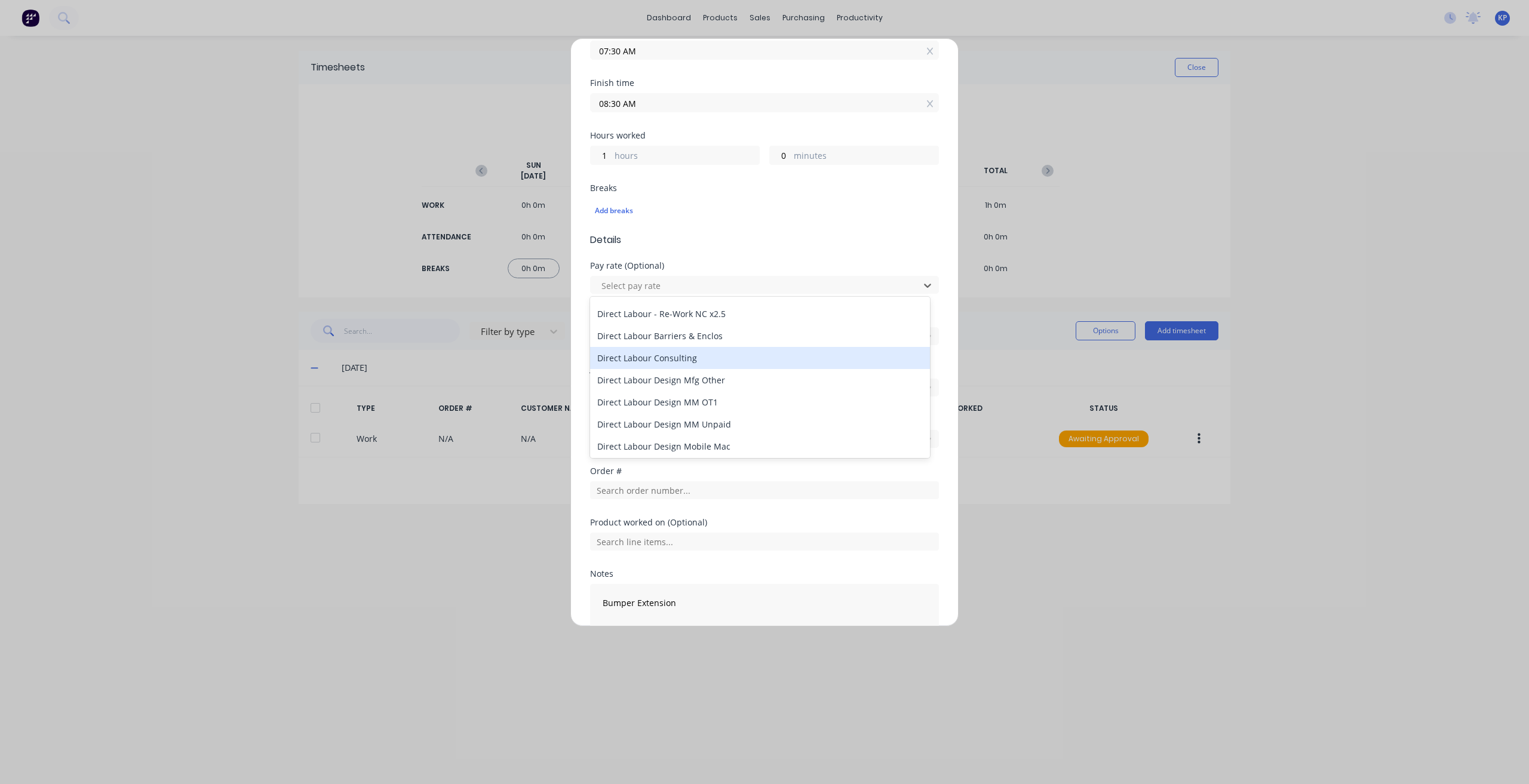
scroll to position [537, 0]
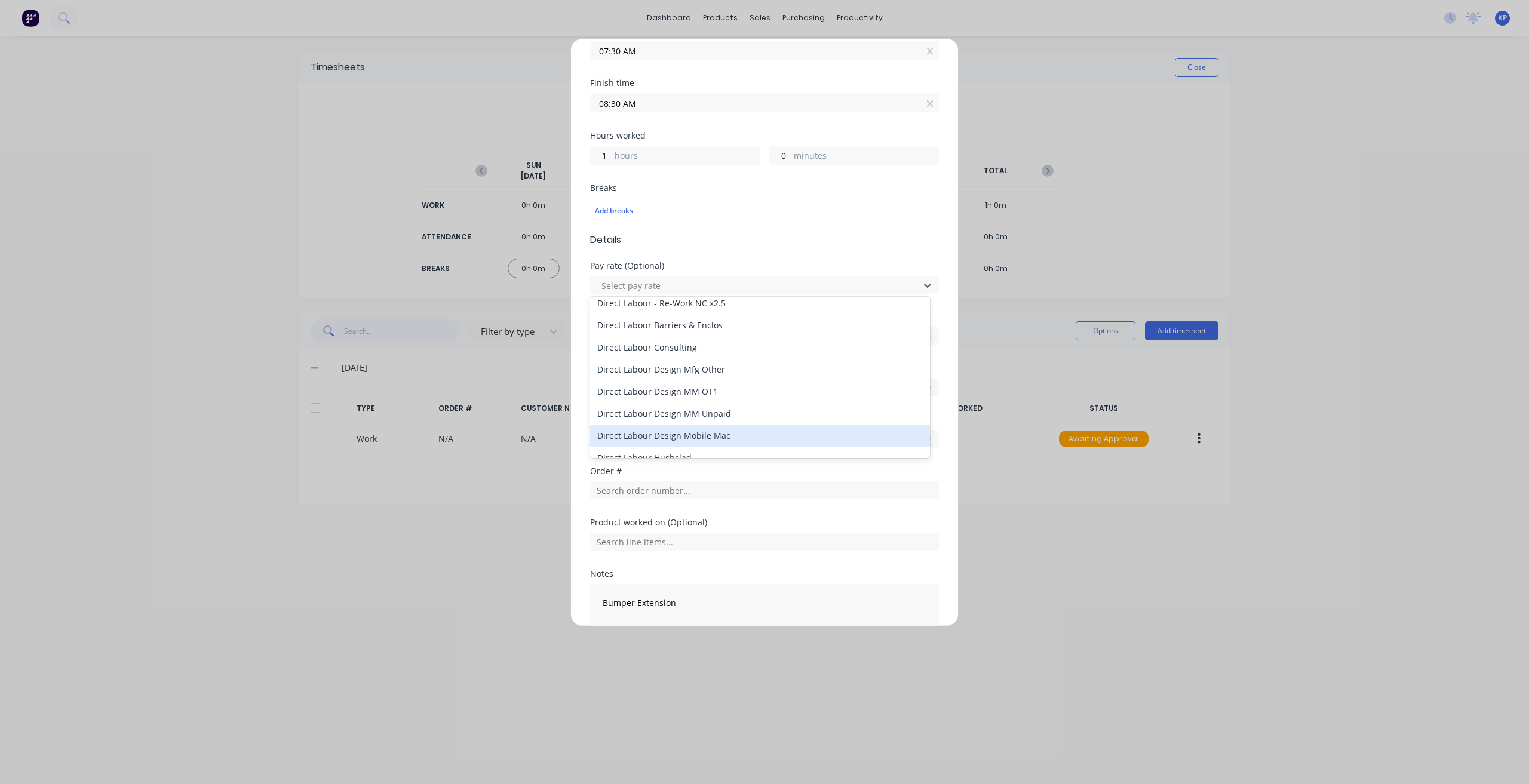
click at [731, 439] on div "Direct Labour Design Mobile Mac" at bounding box center [760, 435] width 339 height 22
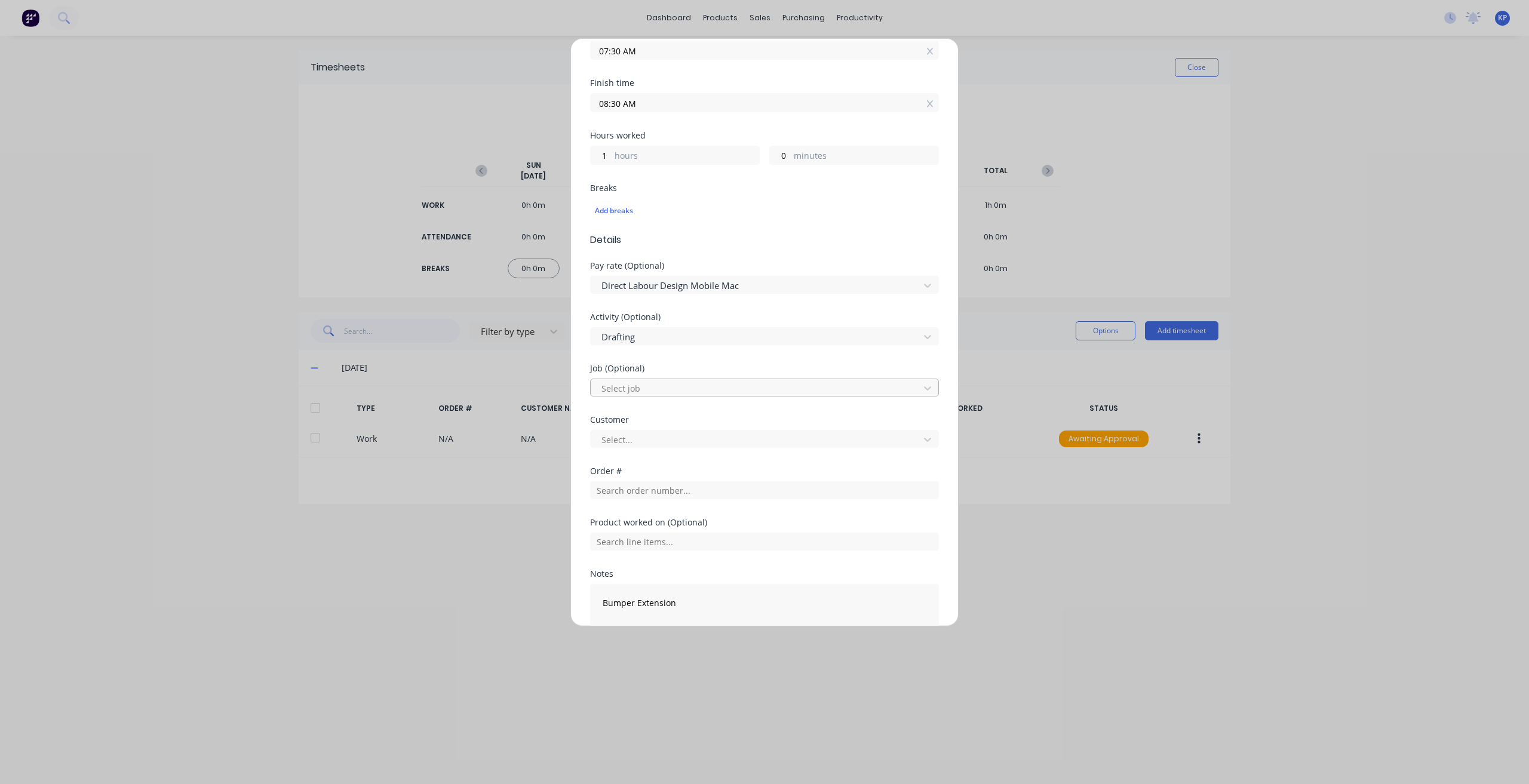
click at [664, 386] on div at bounding box center [757, 388] width 313 height 15
type input "1705"
click at [667, 418] on div "1705 / Engineerng T11-T16 R&D Hushpak" at bounding box center [760, 413] width 339 height 22
click at [658, 545] on input "text" at bounding box center [764, 542] width 348 height 18
type input "17"
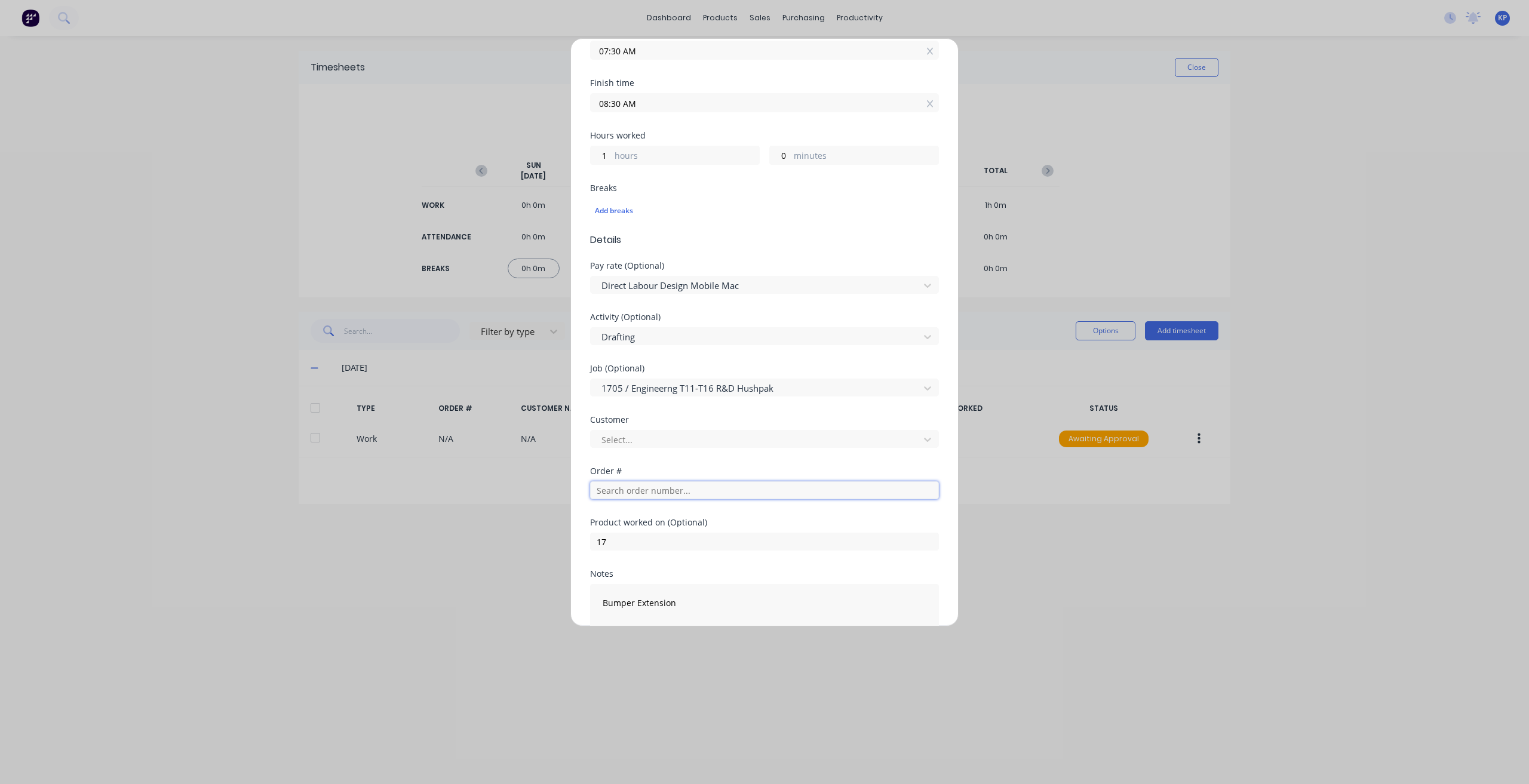
click at [657, 492] on input "text" at bounding box center [764, 490] width 348 height 18
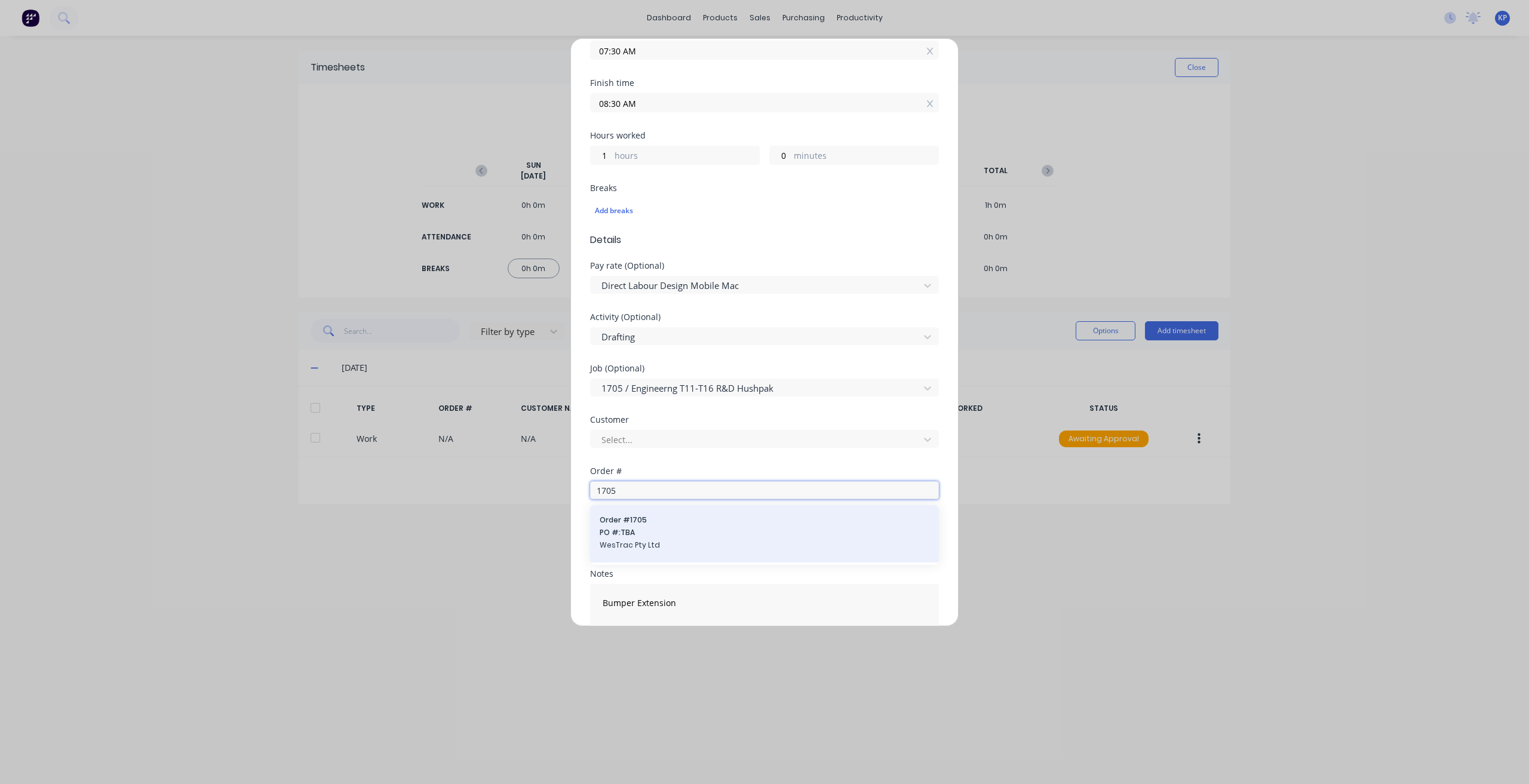
type input "1705"
click at [664, 523] on span "Order # 1705" at bounding box center [764, 520] width 329 height 11
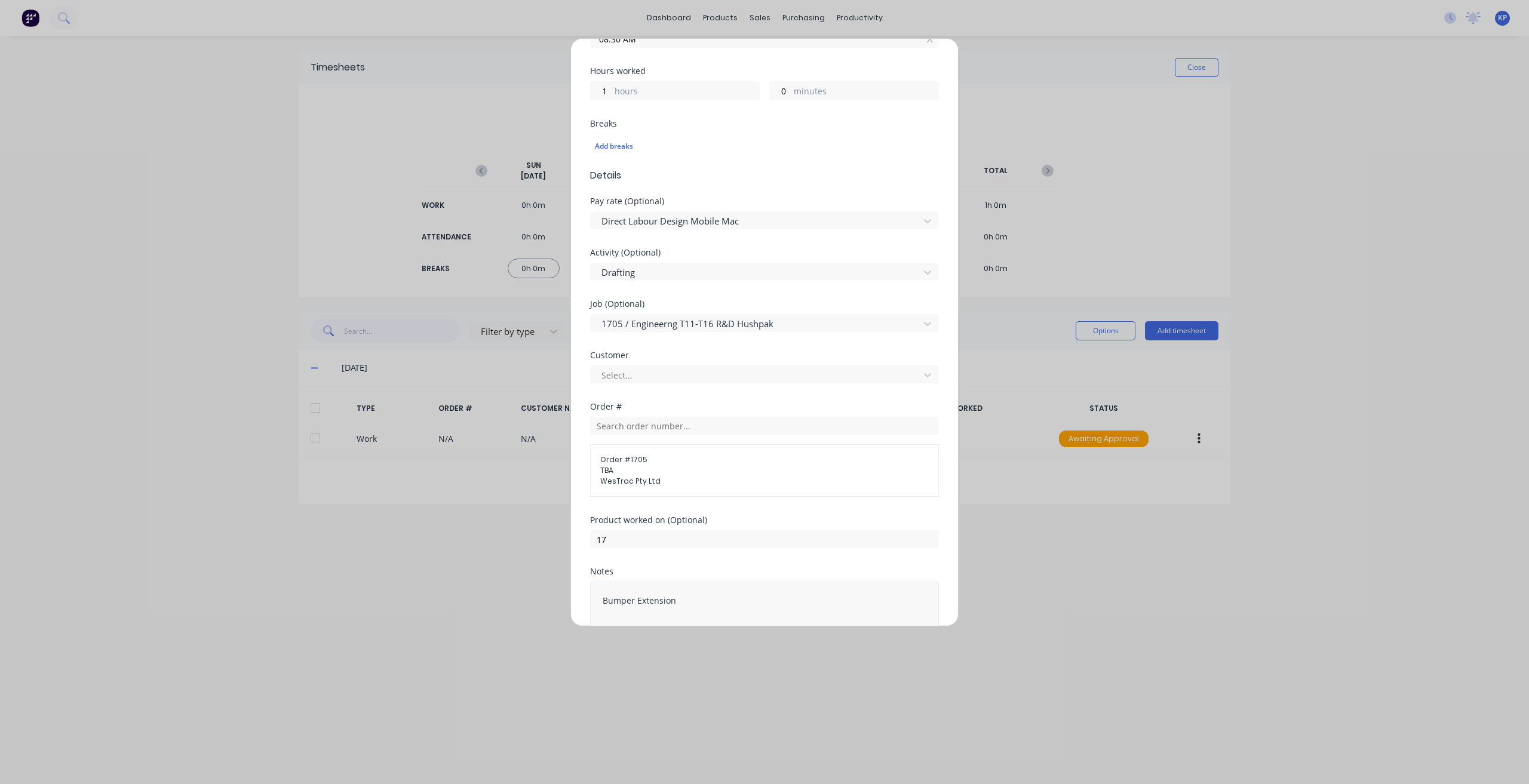
scroll to position [374, 0]
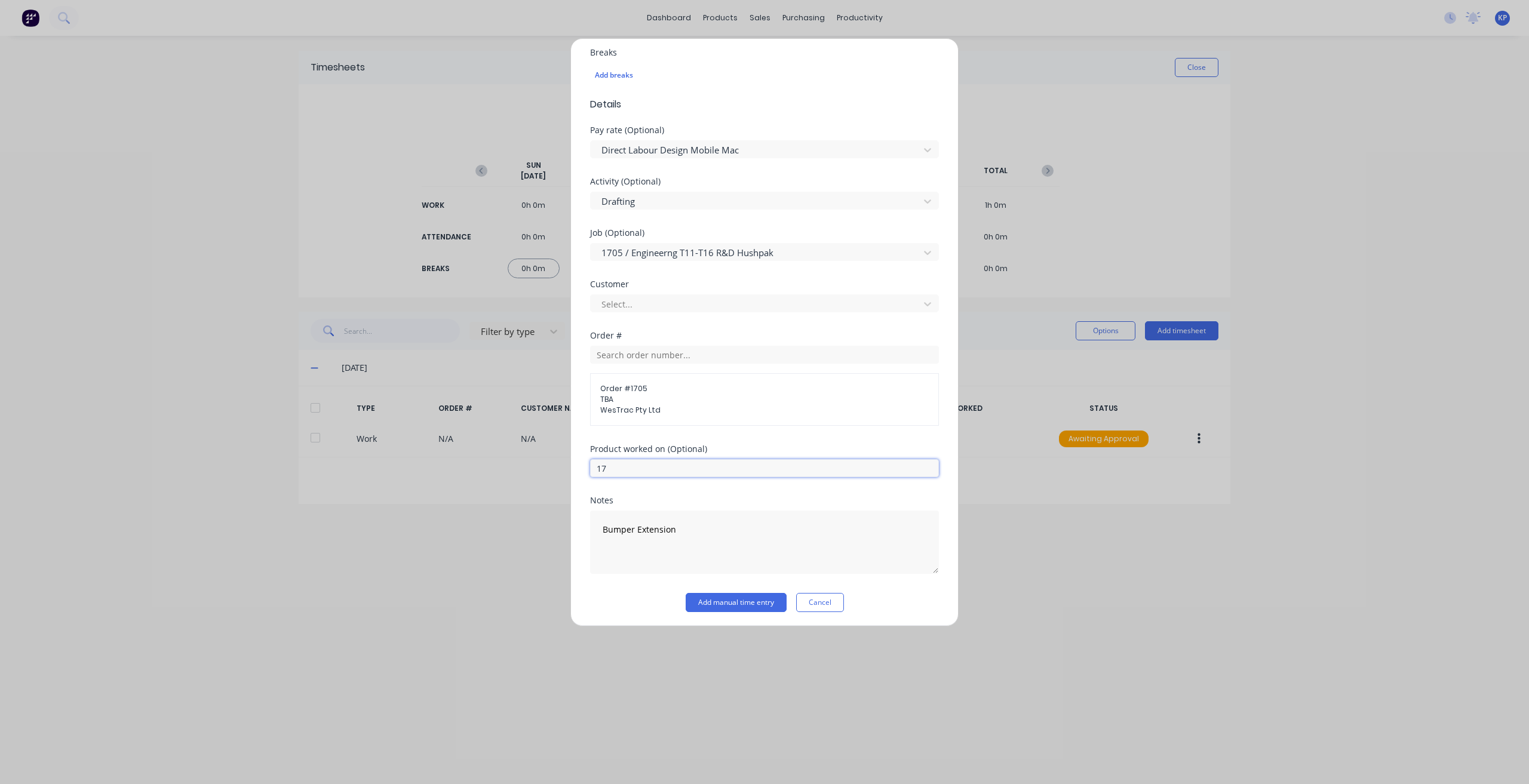
click at [641, 466] on input "17" at bounding box center [764, 468] width 348 height 18
drag, startPoint x: 624, startPoint y: 464, endPoint x: 562, endPoint y: 470, distance: 62.3
click at [563, 470] on div "Add timesheet Work Attendance PIN 8990 When Date [DATE] Start time 07:30 AM Fin…" at bounding box center [764, 392] width 1529 height 784
click at [575, 506] on div "Add timesheet Work Attendance PIN 8990 When Date [DATE] Start time 07:30 AM Fin…" at bounding box center [764, 331] width 388 height 588
click at [647, 298] on div at bounding box center [757, 303] width 313 height 15
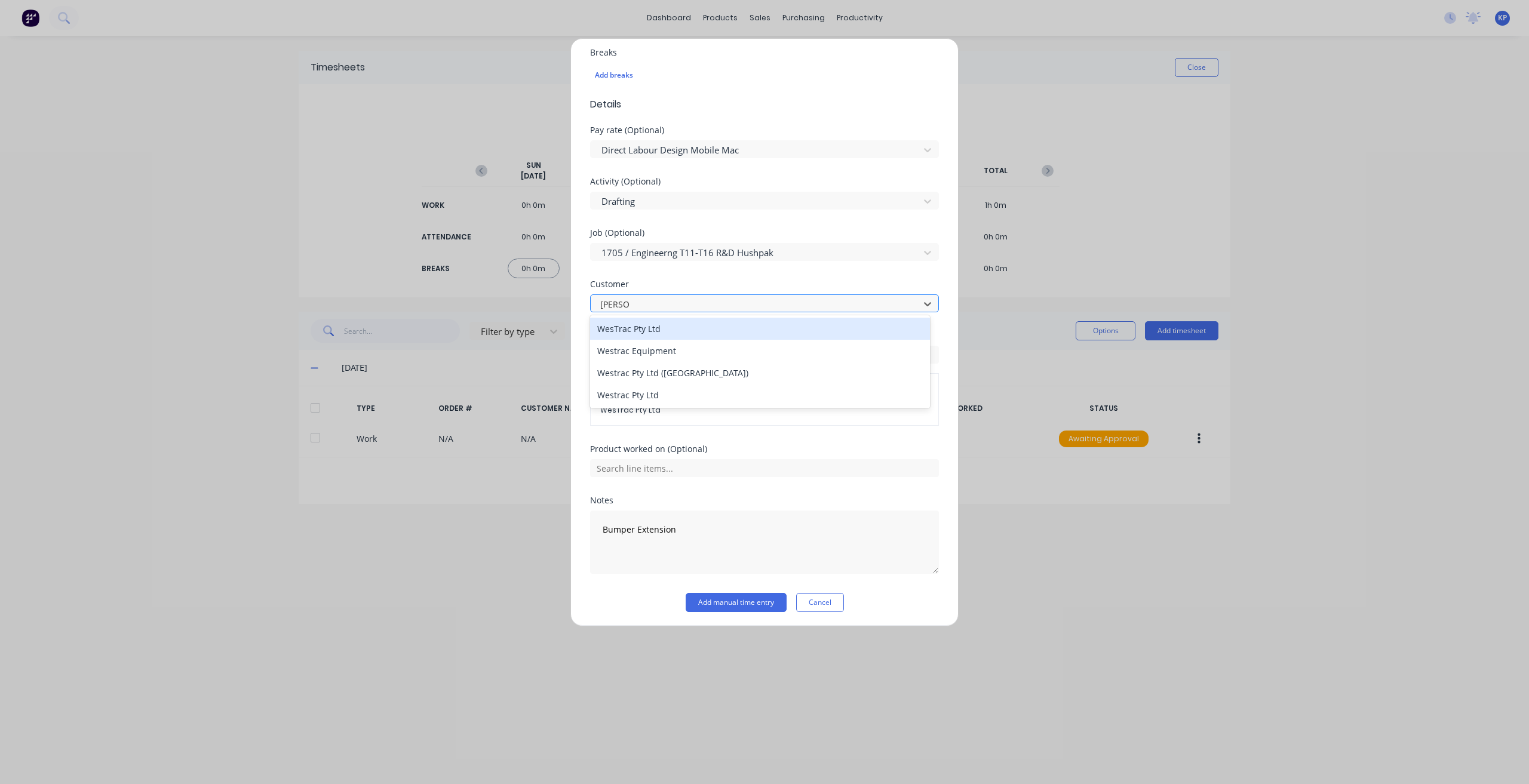
type input "westrac"
click at [649, 331] on div "WesTrac Pty Ltd" at bounding box center [760, 328] width 339 height 22
click at [651, 361] on div "Order # 1705 TBA WesTrac Pty Ltd" at bounding box center [764, 385] width 348 height 80
click at [724, 587] on button "Add manual time entry" at bounding box center [736, 601] width 101 height 19
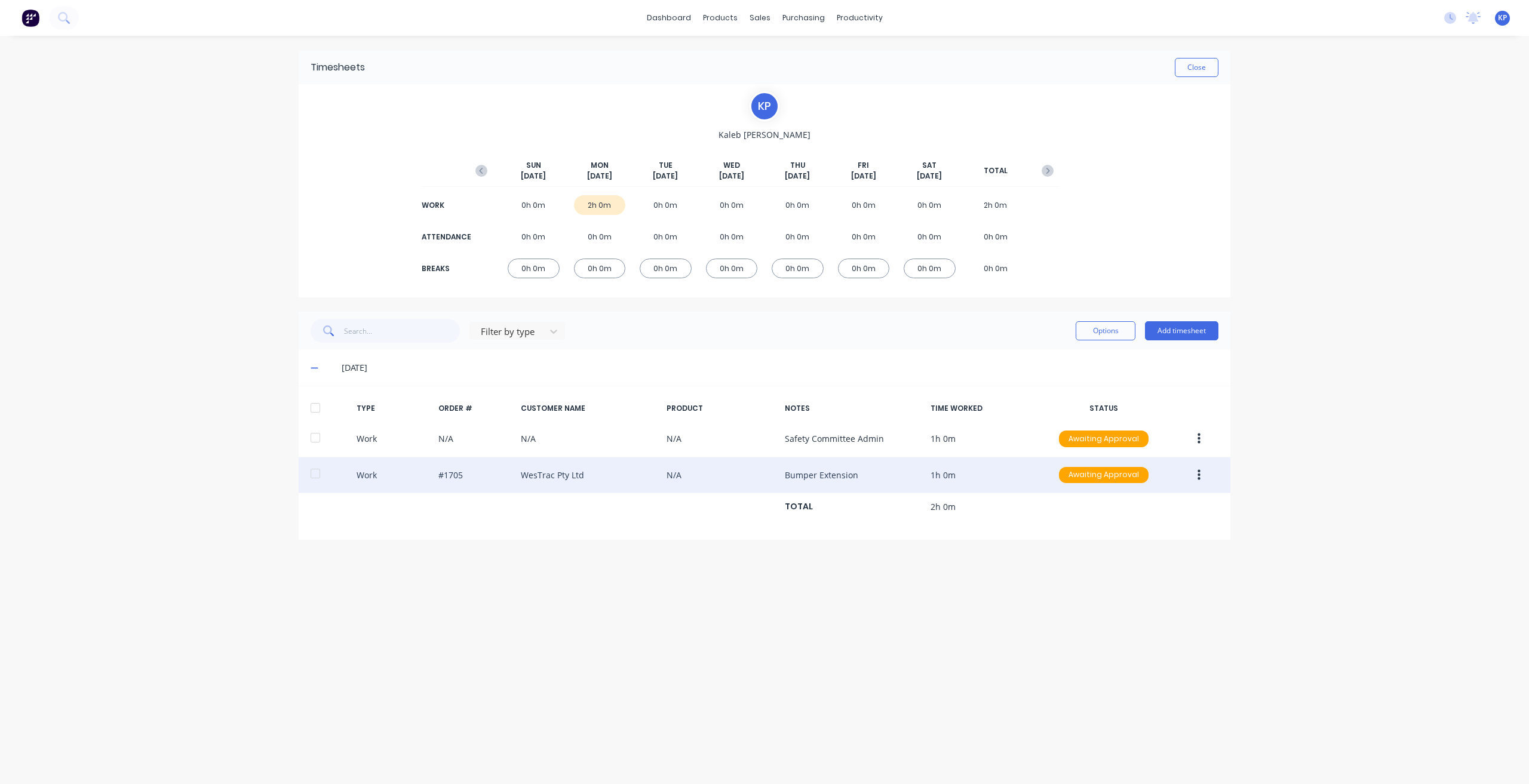
click at [994, 482] on button "button" at bounding box center [1199, 475] width 28 height 22
click at [994, 455] on div "Edit" at bounding box center [1156, 453] width 92 height 17
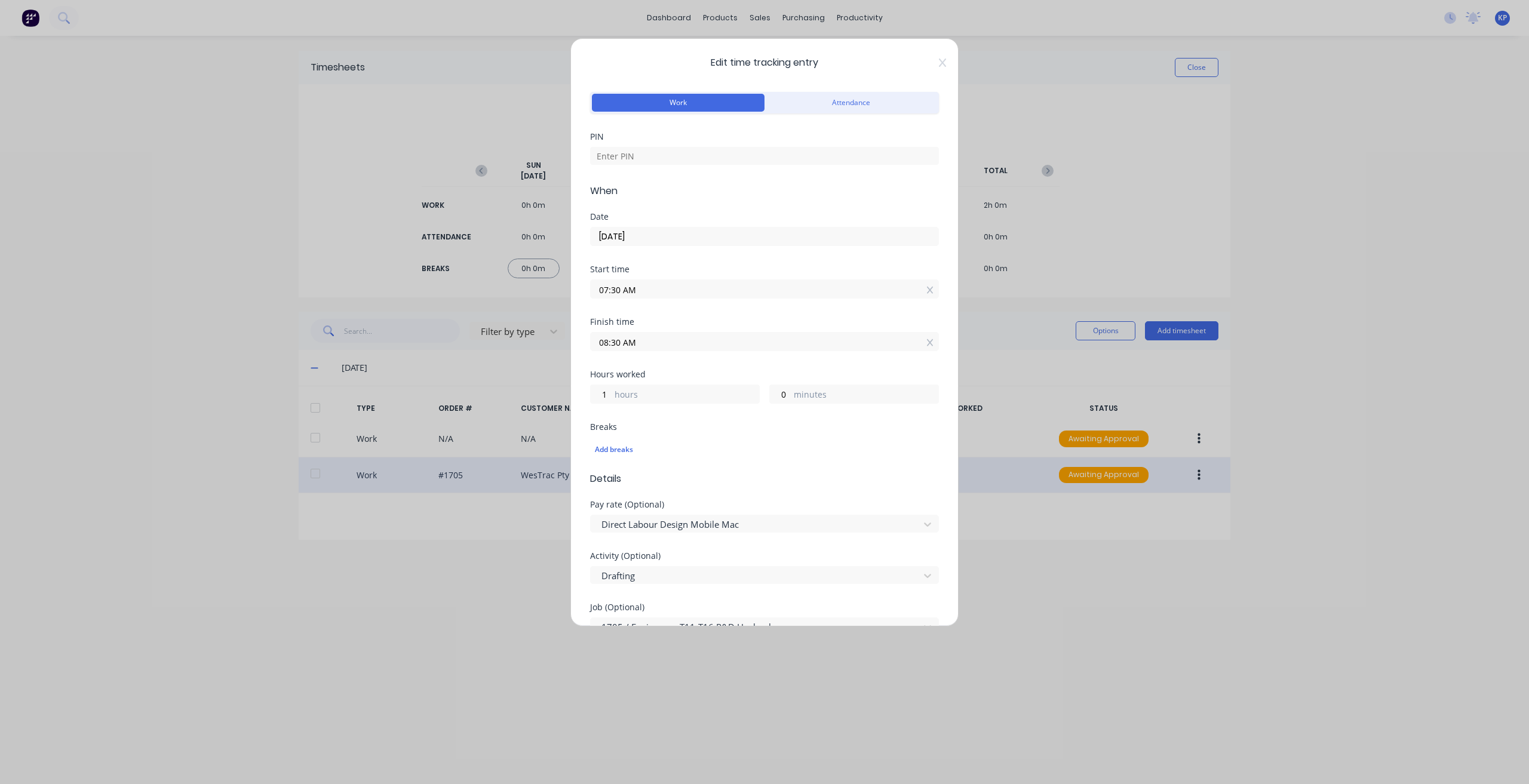
click at [649, 339] on input "08:30 AM" at bounding box center [764, 341] width 347 height 18
click at [621, 442] on div "09" at bounding box center [614, 445] width 29 height 20
type input "09:30 AM"
type input "2"
click at [763, 428] on div "Breaks" at bounding box center [764, 427] width 348 height 8
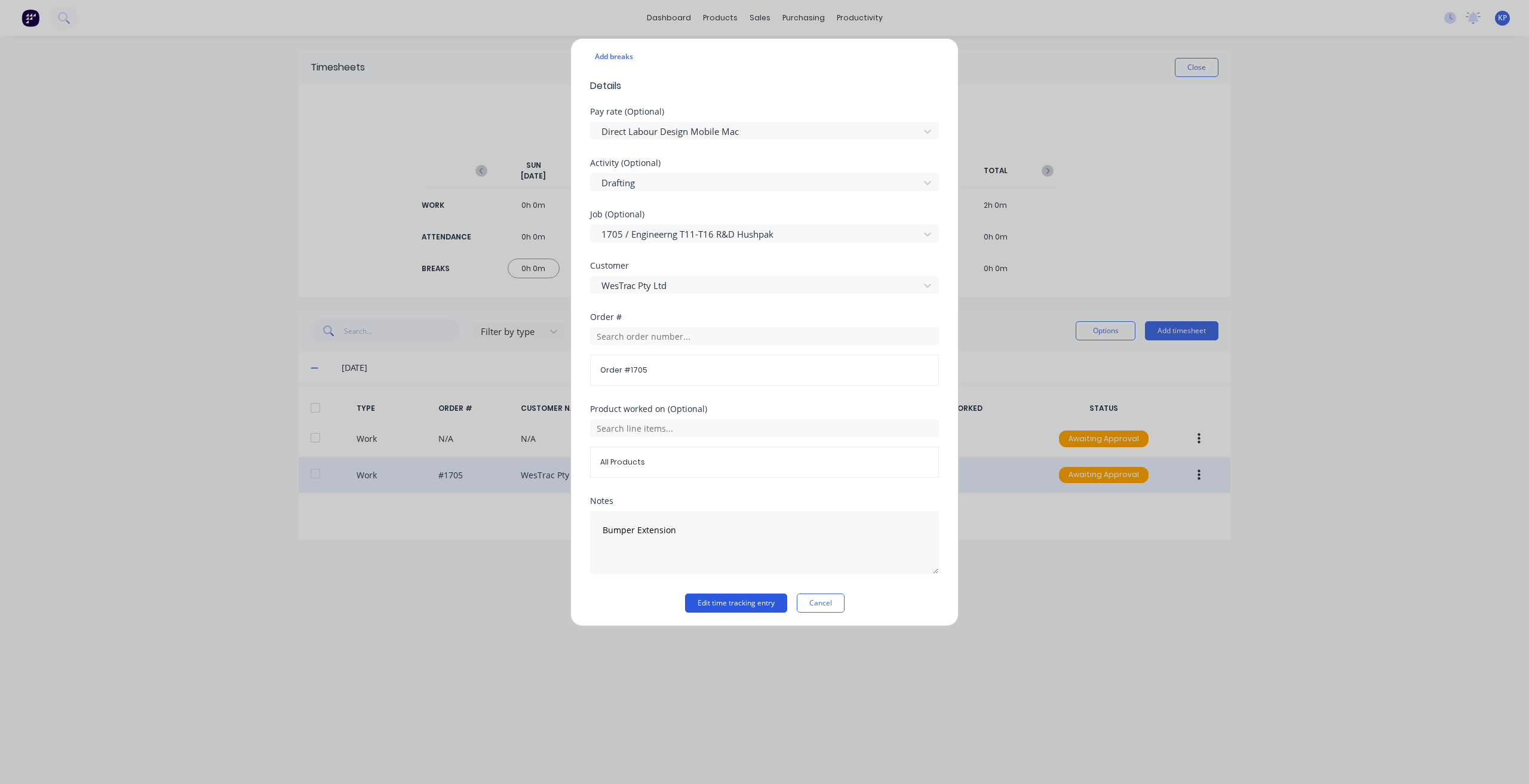
click at [749, 587] on button "Edit time tracking entry" at bounding box center [736, 602] width 102 height 19
drag, startPoint x: 746, startPoint y: 603, endPoint x: 761, endPoint y: 598, distance: 15.8
click at [745, 587] on button "Edit time tracking entry" at bounding box center [736, 602] width 102 height 19
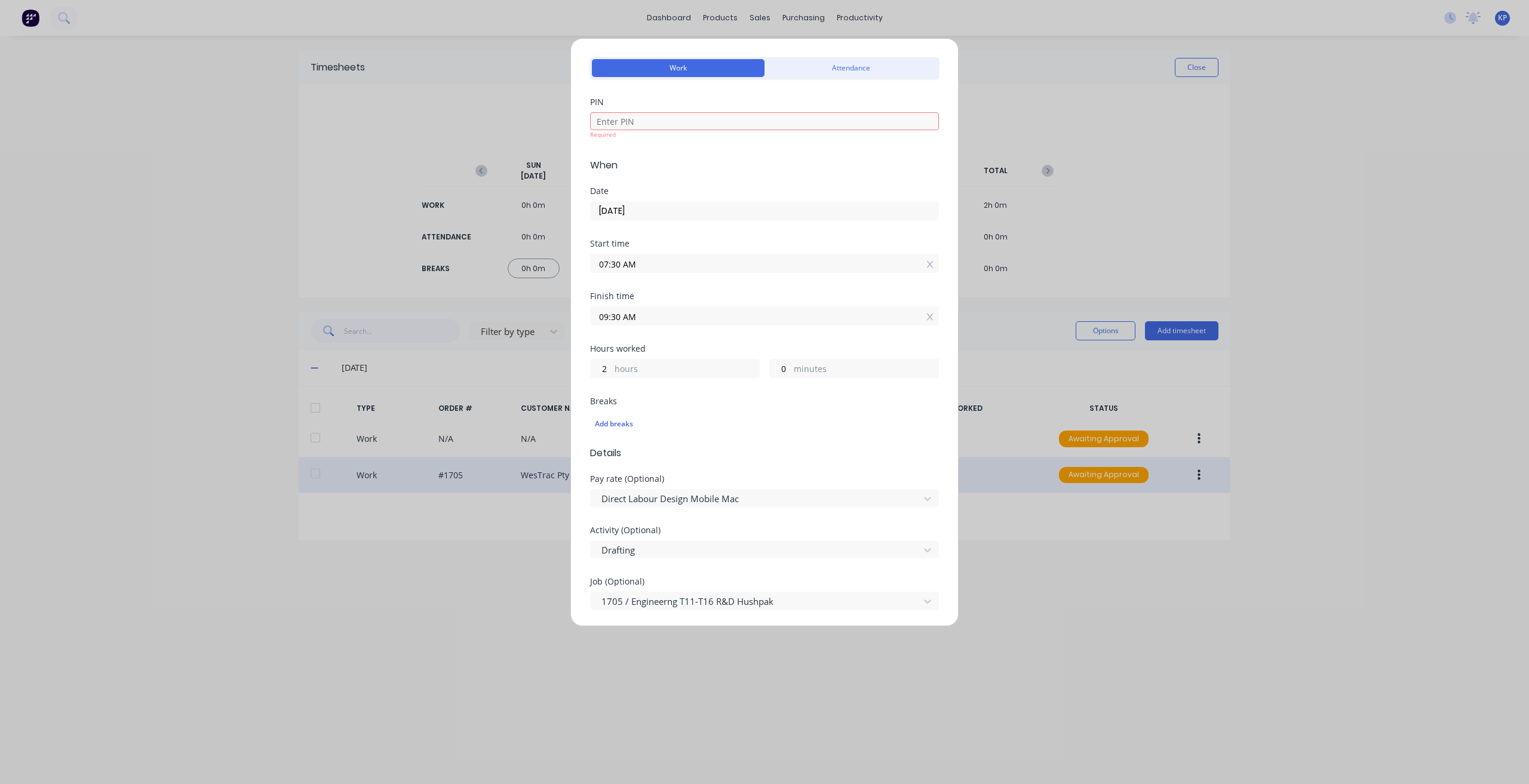
scroll to position [0, 0]
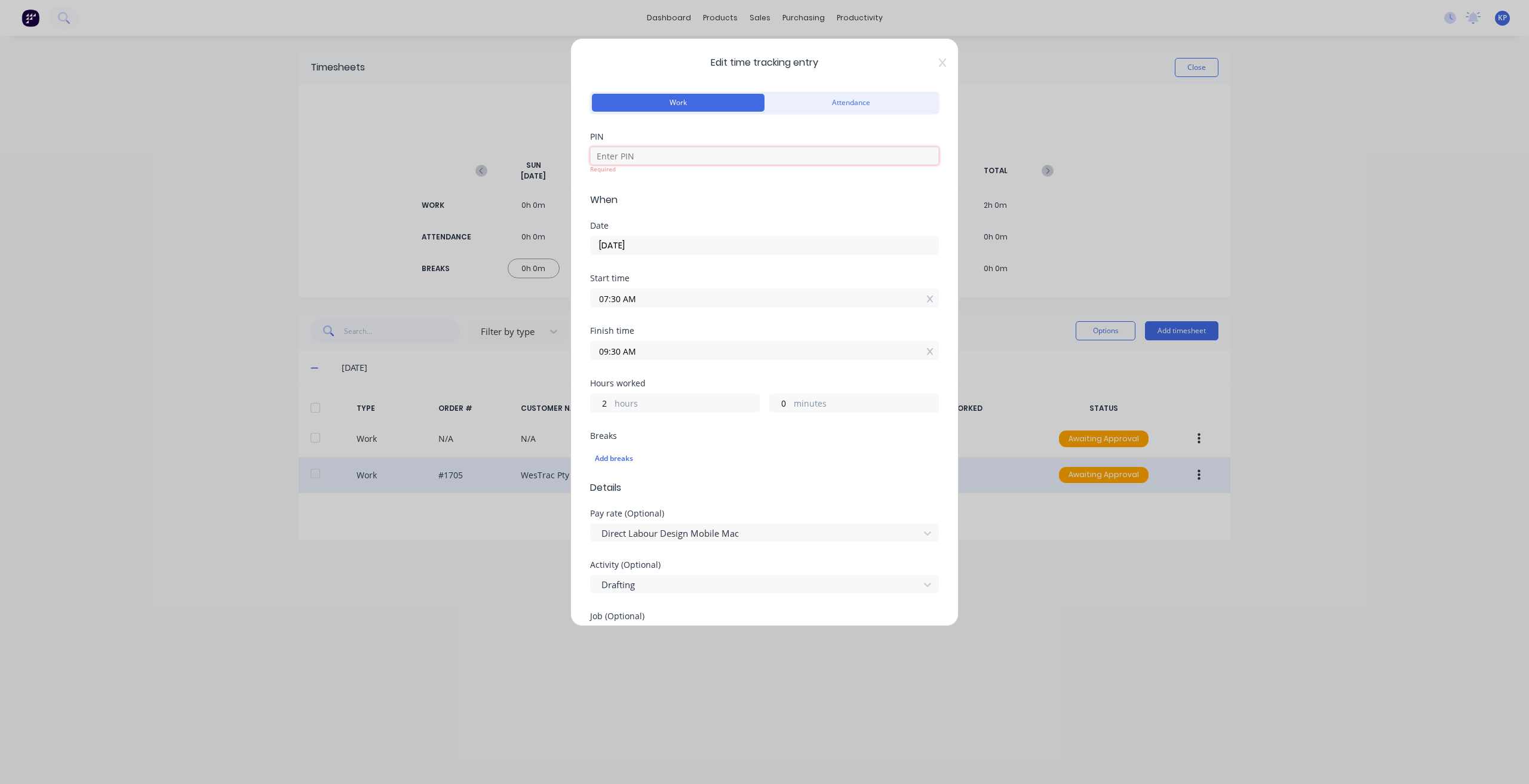
click at [670, 152] on input at bounding box center [764, 156] width 348 height 18
type input "8990"
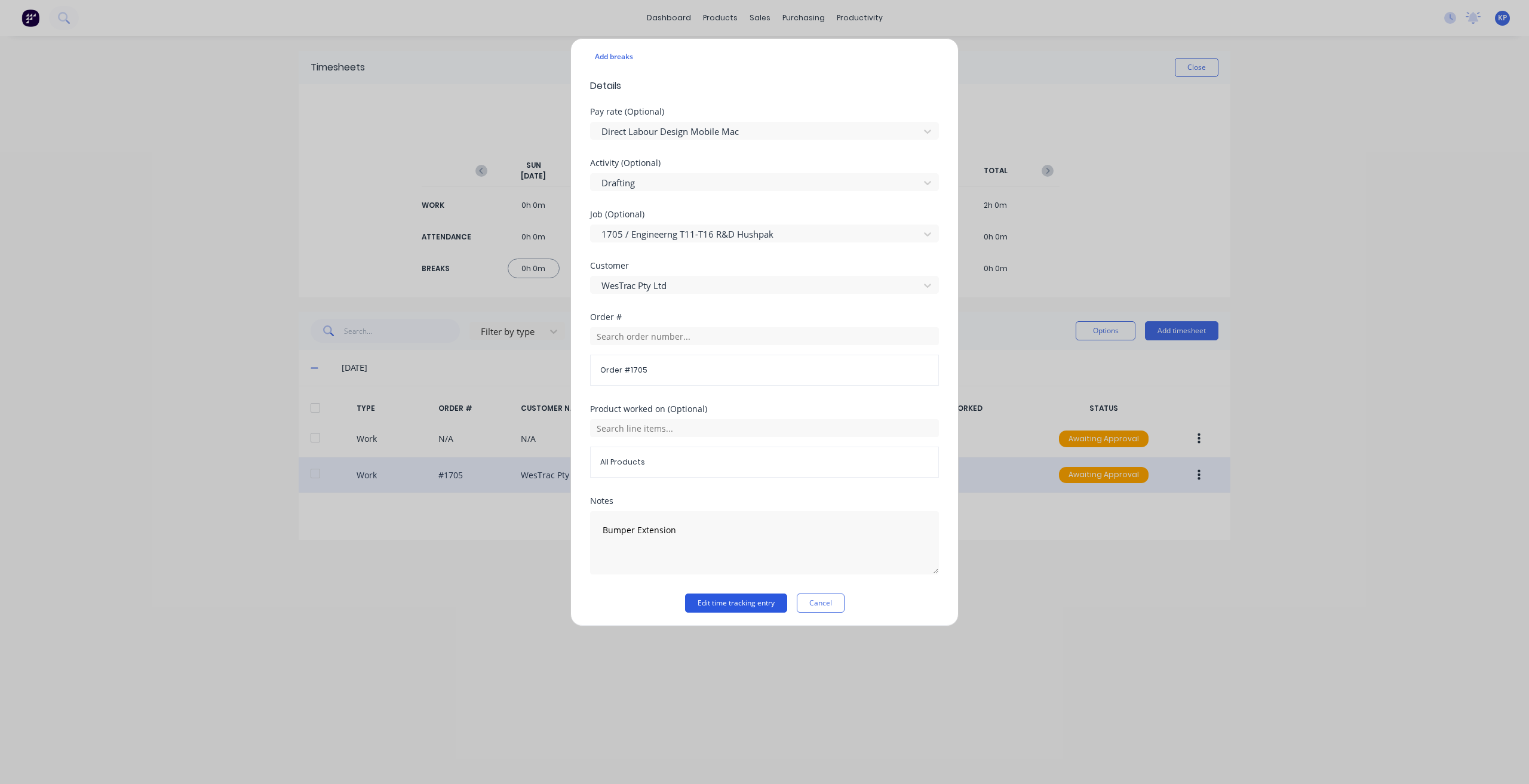
click at [728, 587] on button "Edit time tracking entry" at bounding box center [736, 602] width 102 height 19
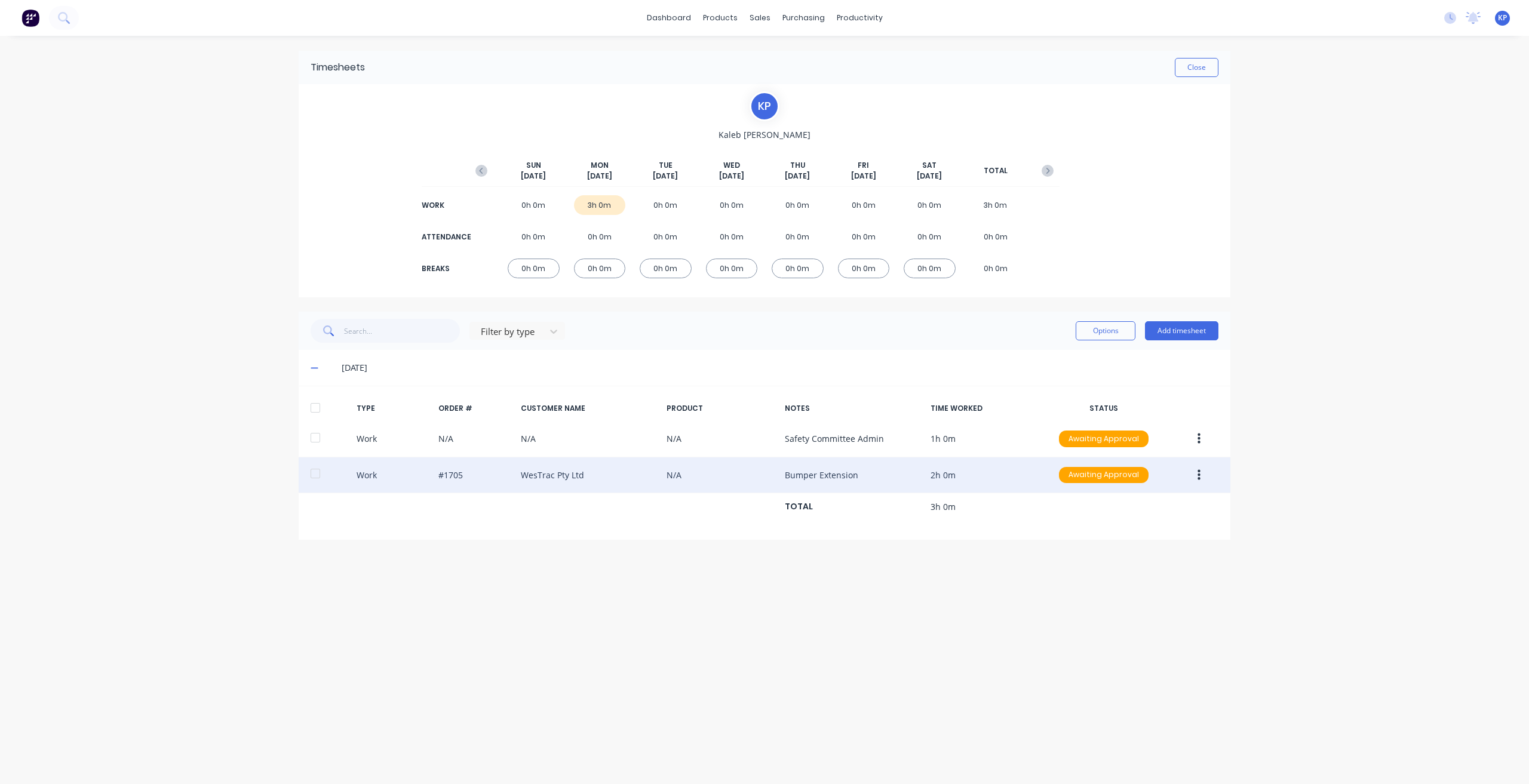
click at [994, 554] on div "dashboard products sales purchasing productivity dashboard products Product Cat…" at bounding box center [764, 392] width 1529 height 784
